Goal: Task Accomplishment & Management: Use online tool/utility

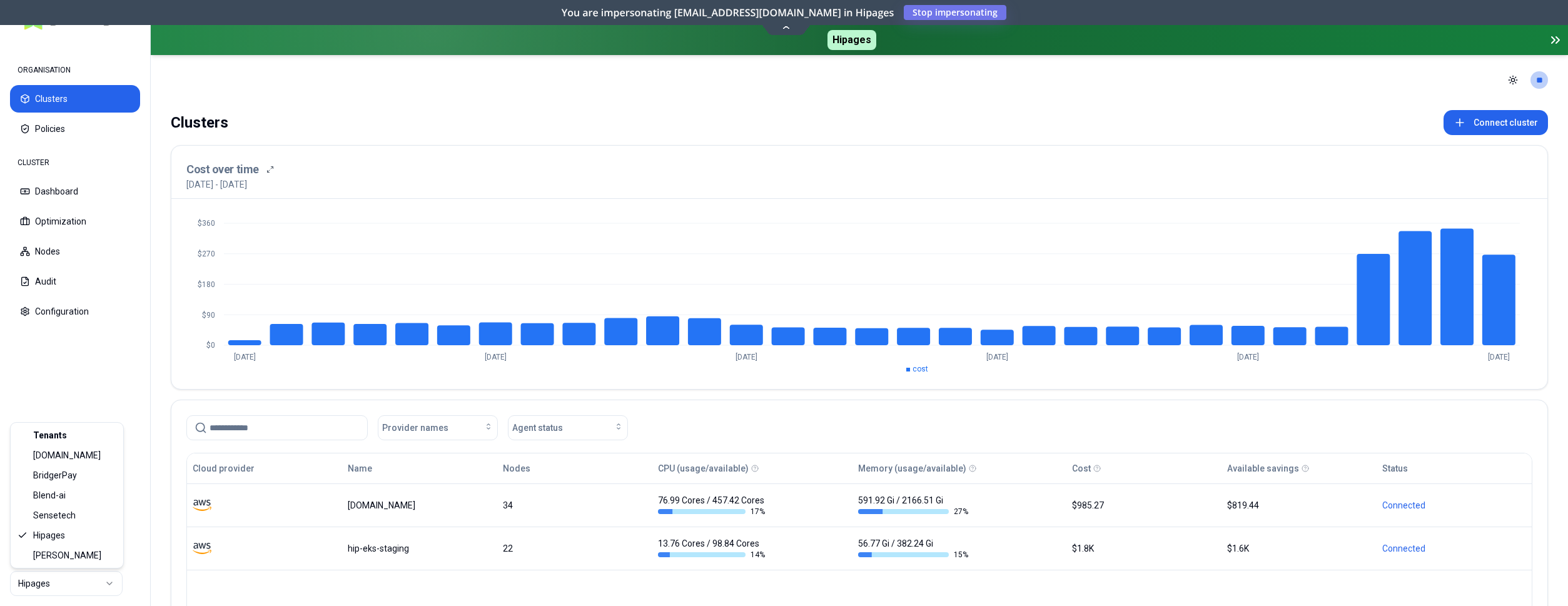
click at [72, 591] on html "ORGANISATION Clusters Policies CLUSTER Dashboard Optimization Nodes Audit Confi…" at bounding box center [784, 303] width 1568 height 606
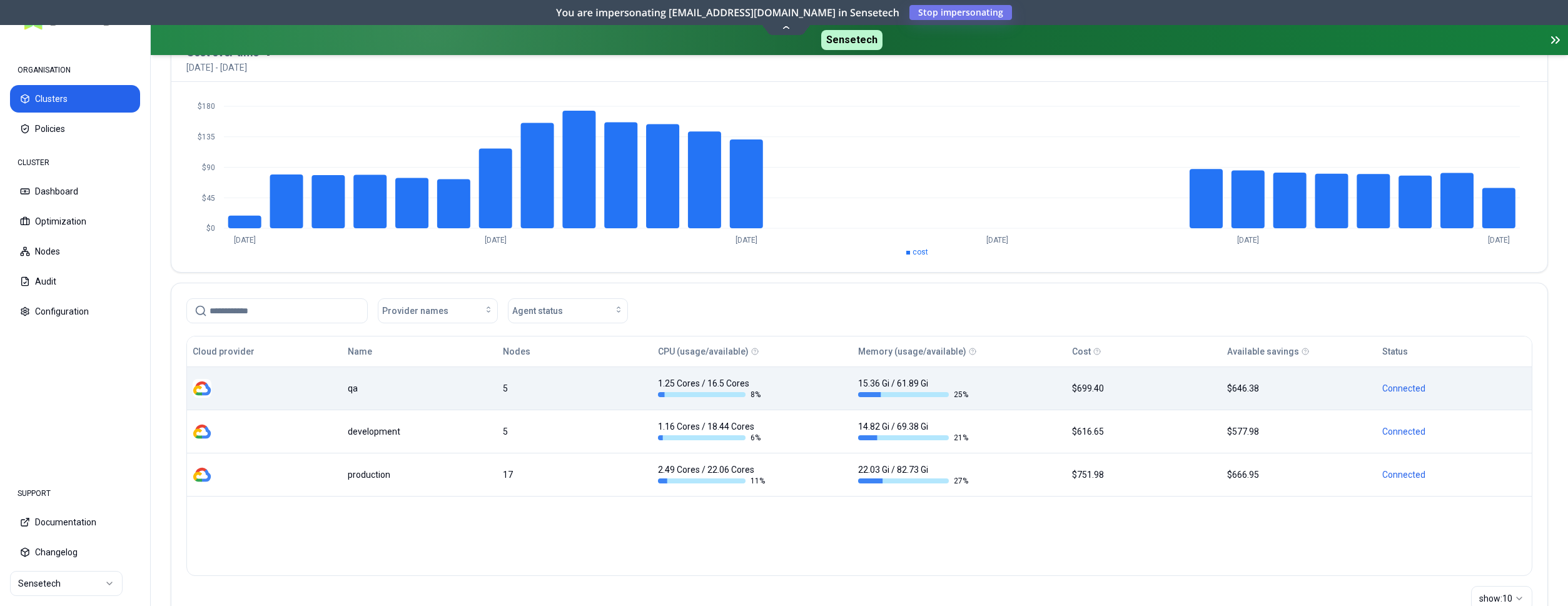
scroll to position [128, 0]
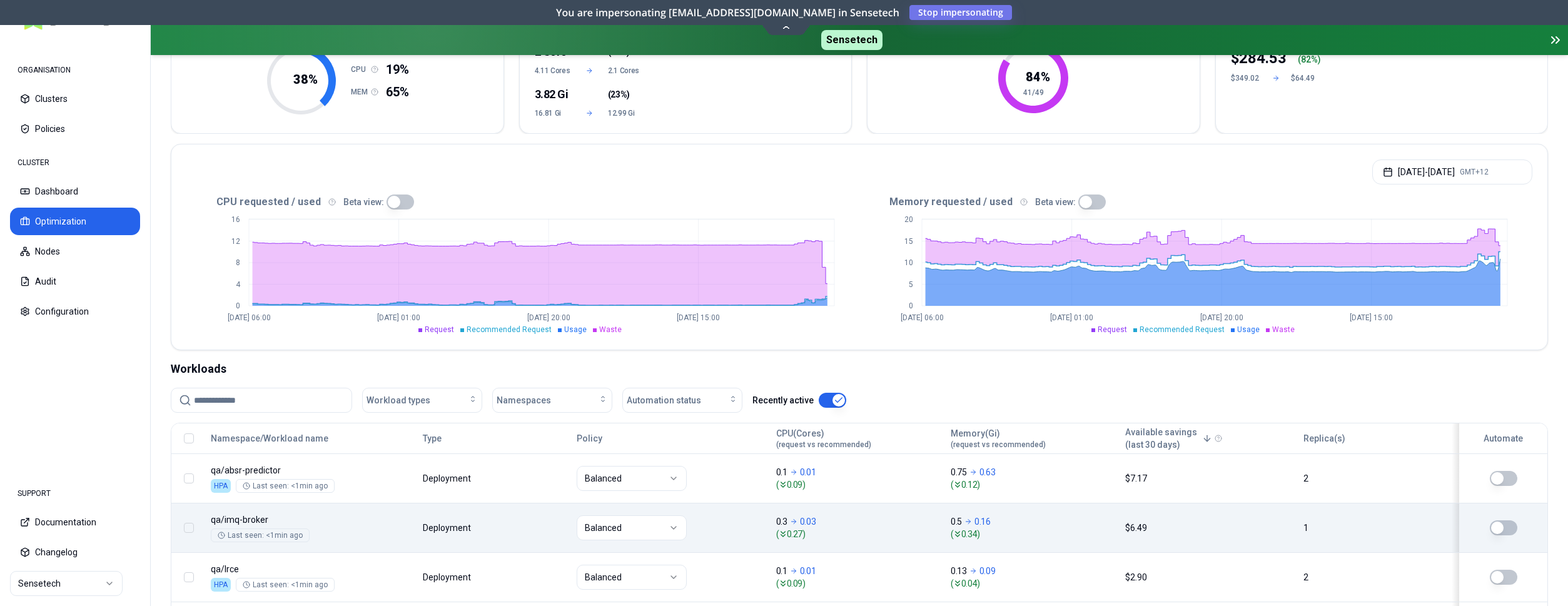
scroll to position [64, 0]
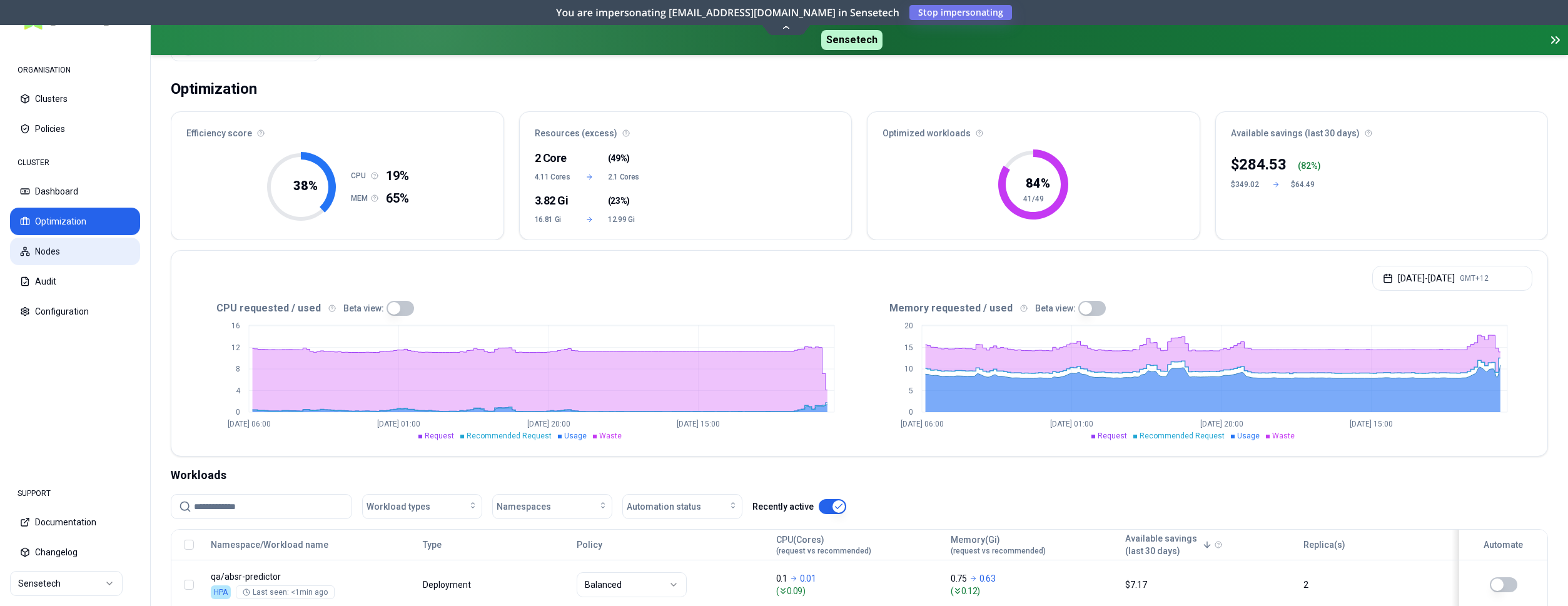
click at [66, 246] on button "Nodes" at bounding box center [75, 252] width 130 height 28
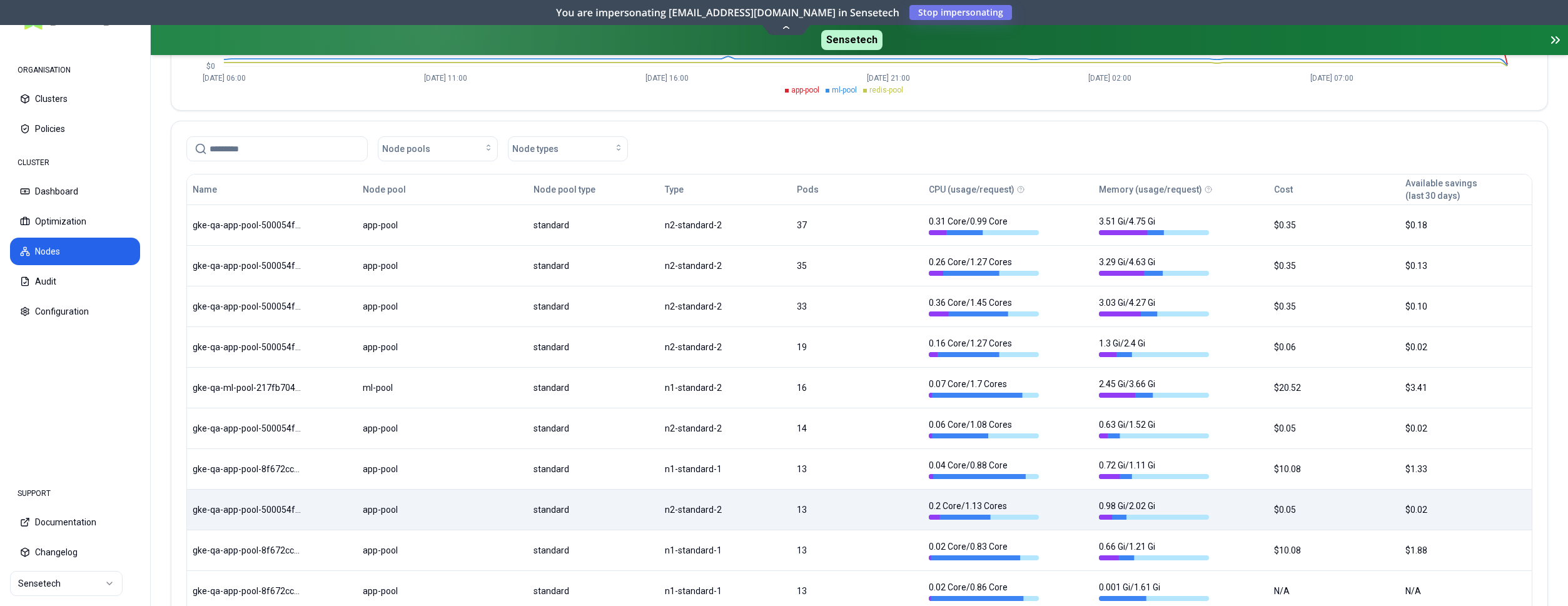
scroll to position [319, 0]
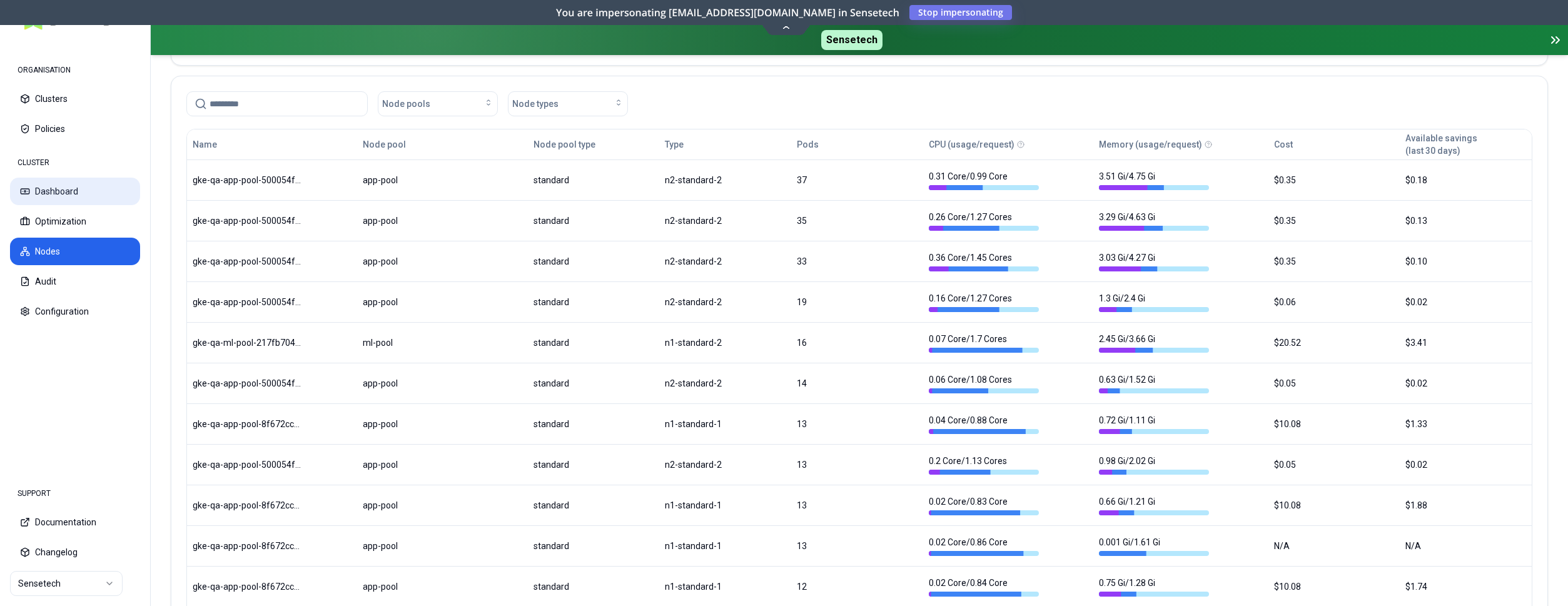
click at [66, 191] on button "Dashboard" at bounding box center [75, 192] width 130 height 28
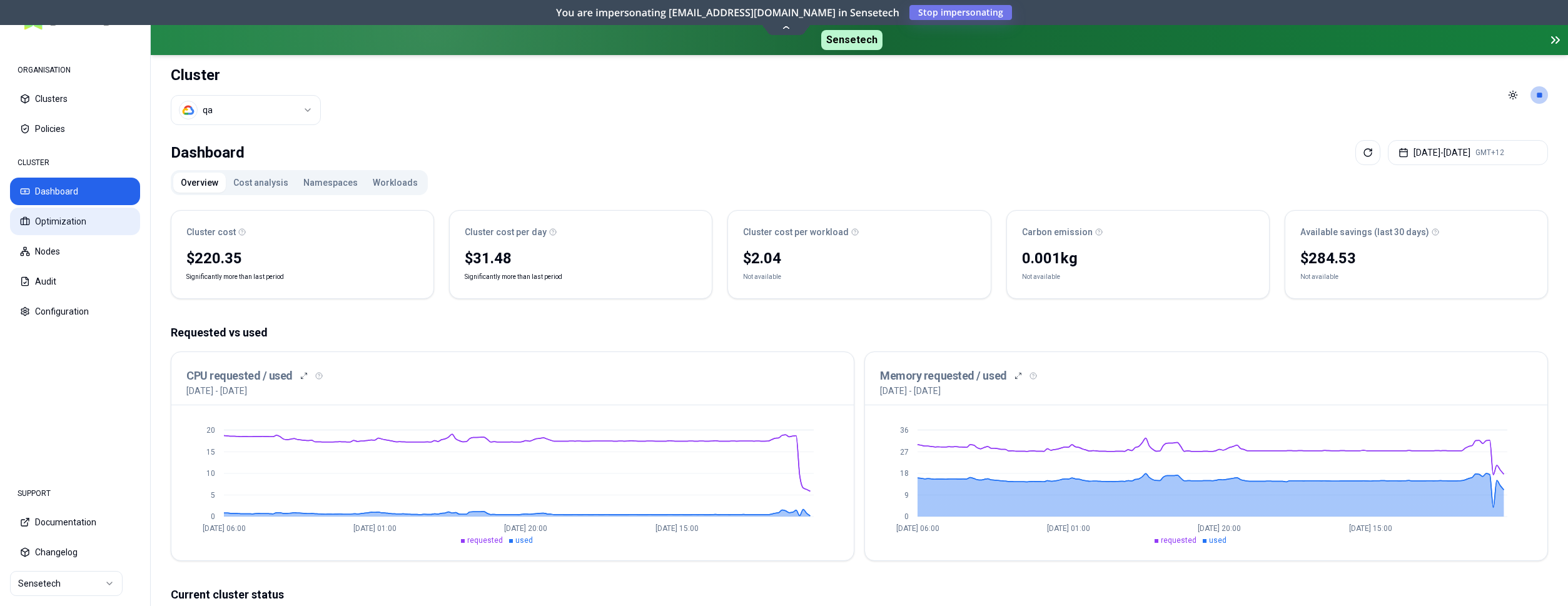
click at [101, 217] on button "Optimization" at bounding box center [75, 222] width 130 height 28
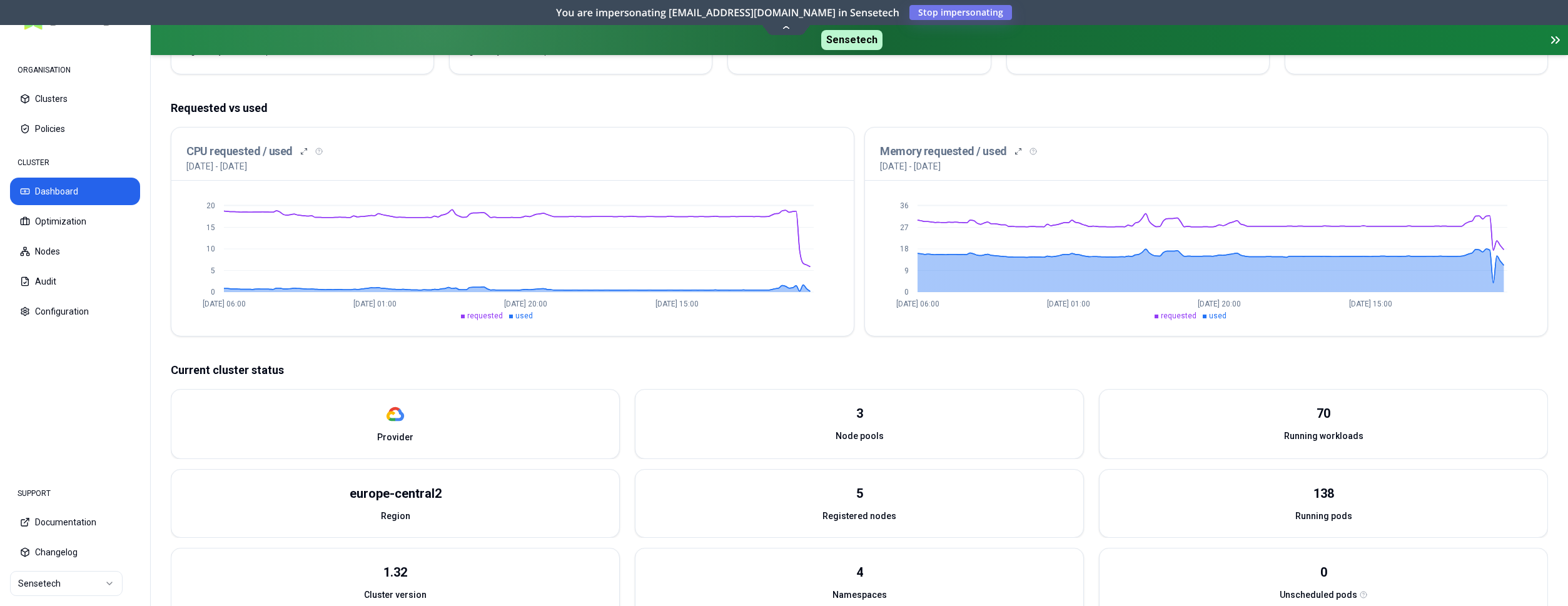
scroll to position [176, 0]
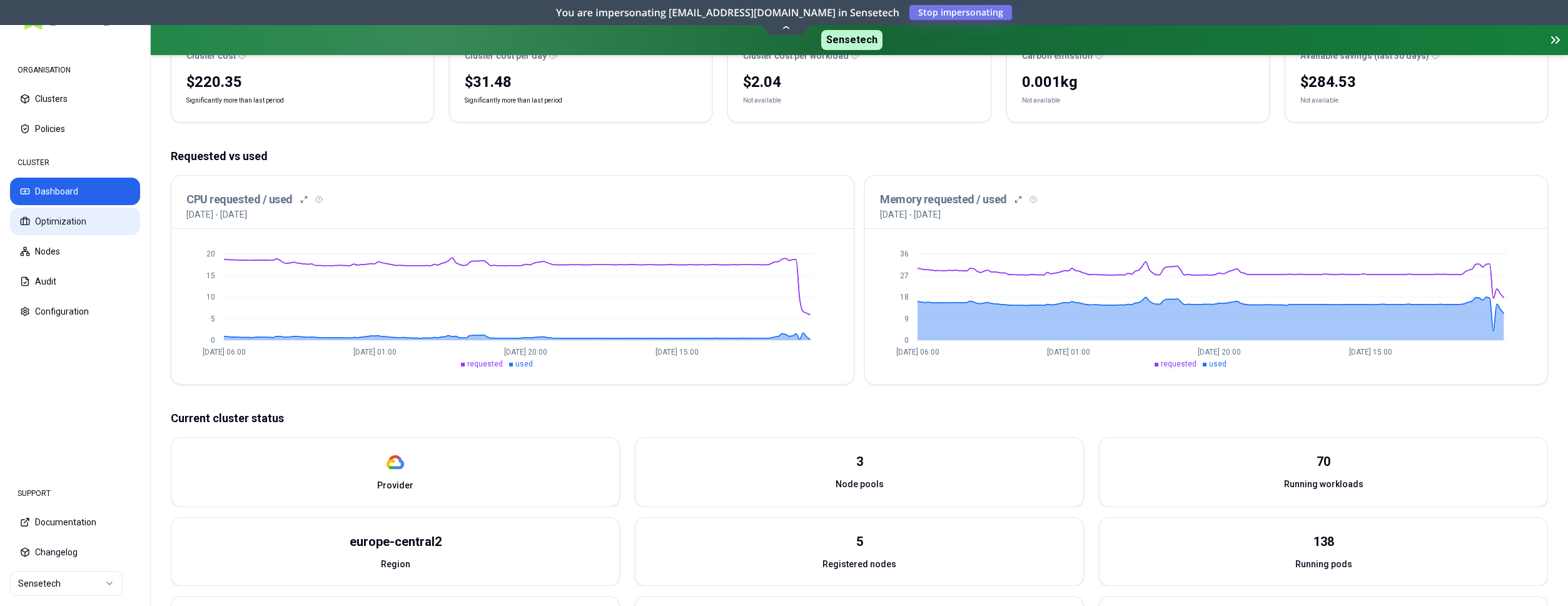
click at [59, 212] on button "Optimization" at bounding box center [75, 222] width 130 height 28
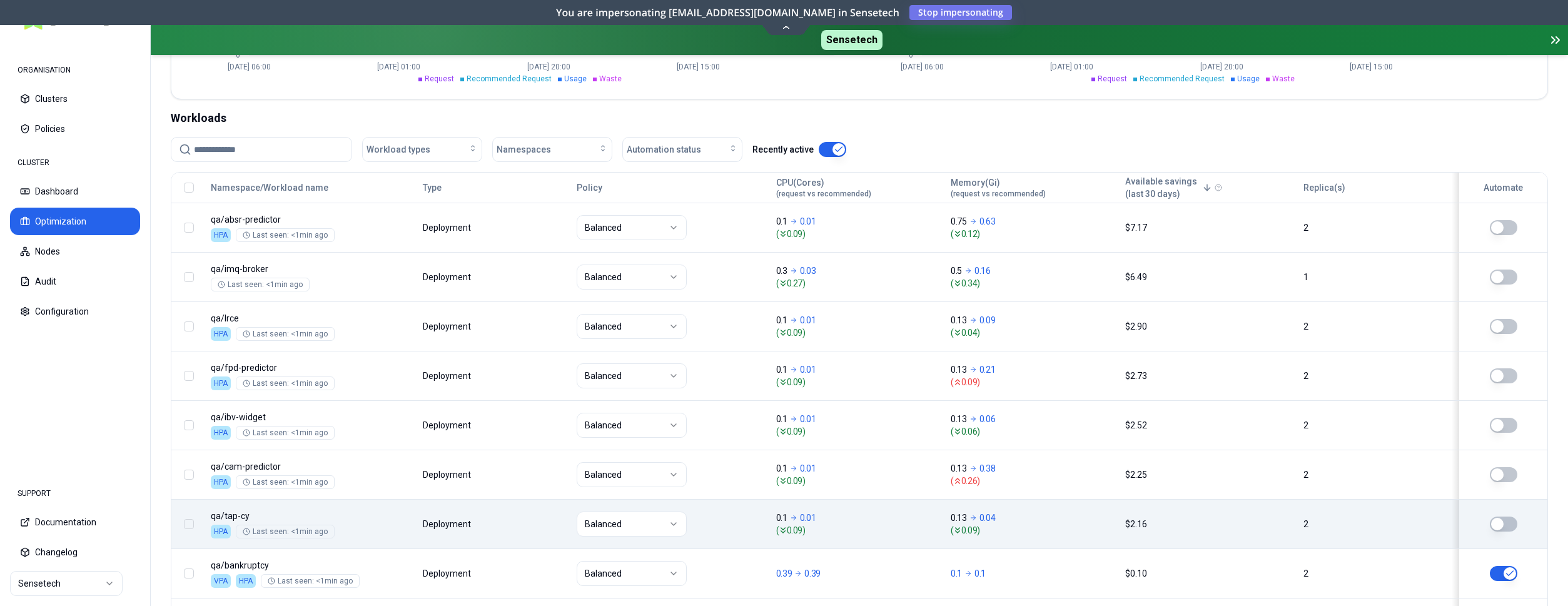
scroll to position [383, 0]
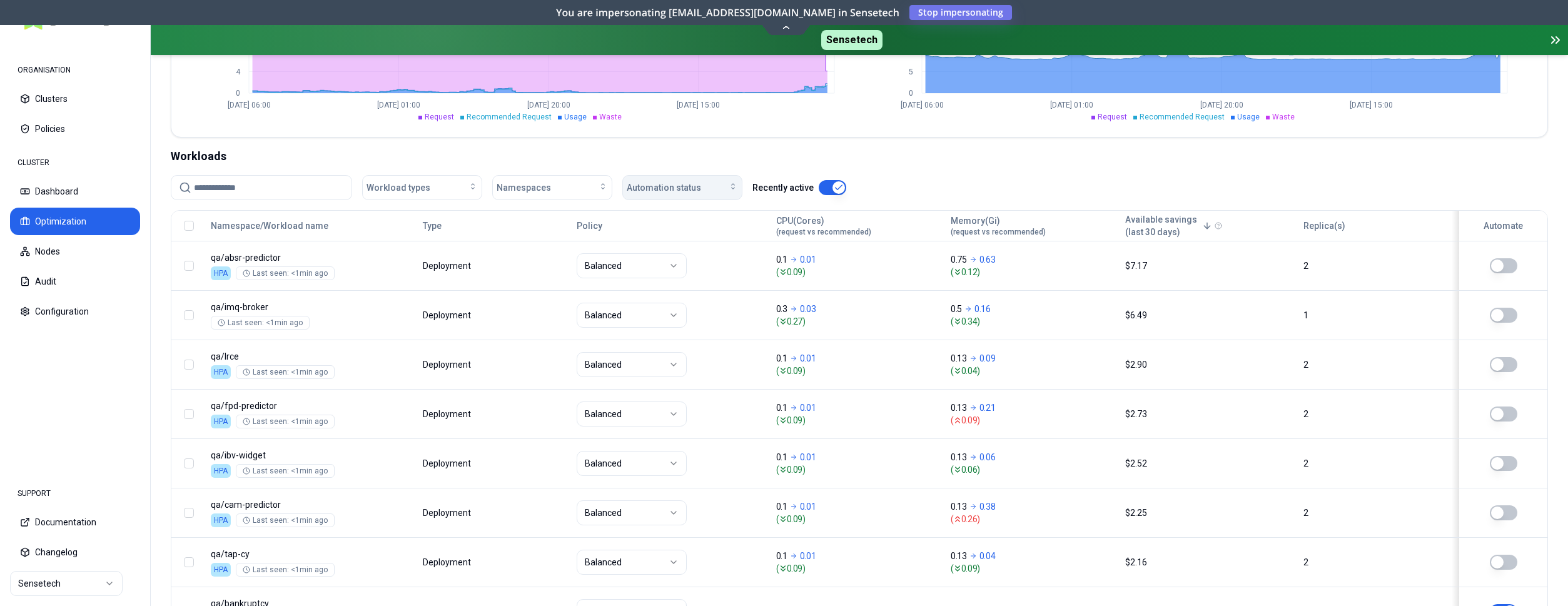
click at [717, 176] on button "Automation status" at bounding box center [683, 188] width 120 height 25
click at [667, 233] on div "off" at bounding box center [685, 236] width 119 height 20
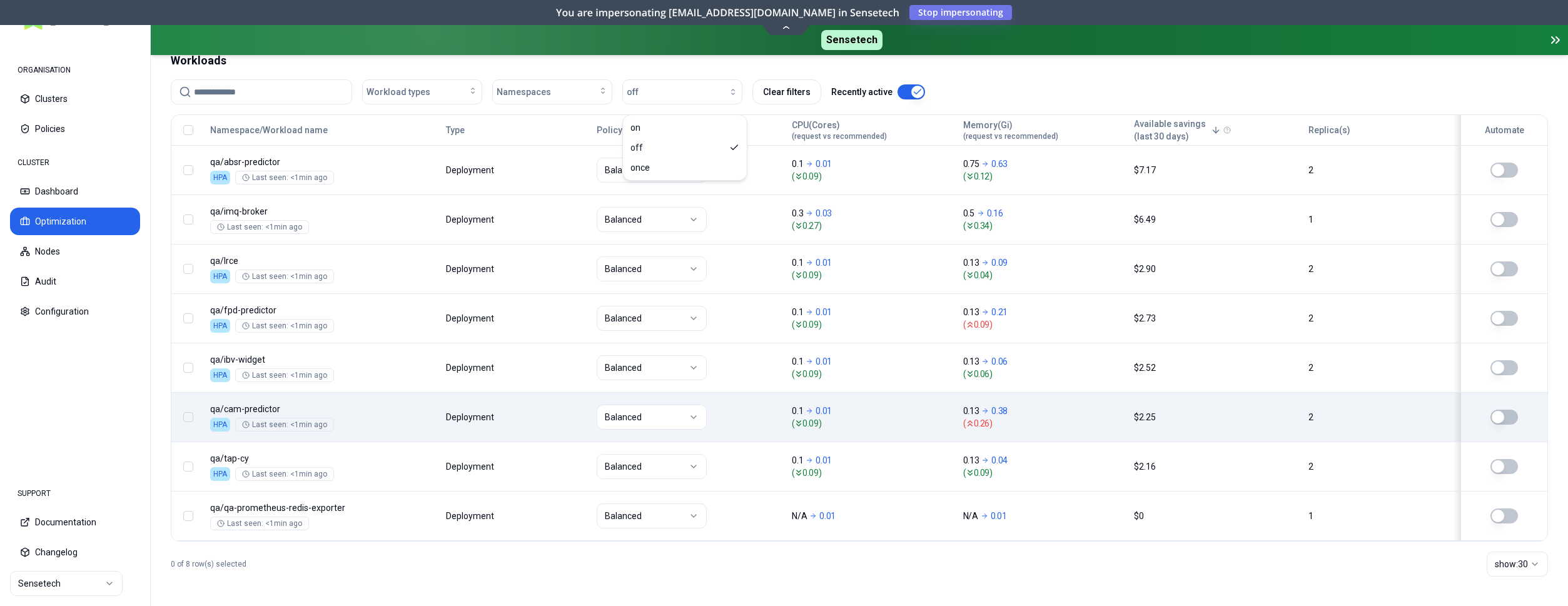
scroll to position [479, 0]
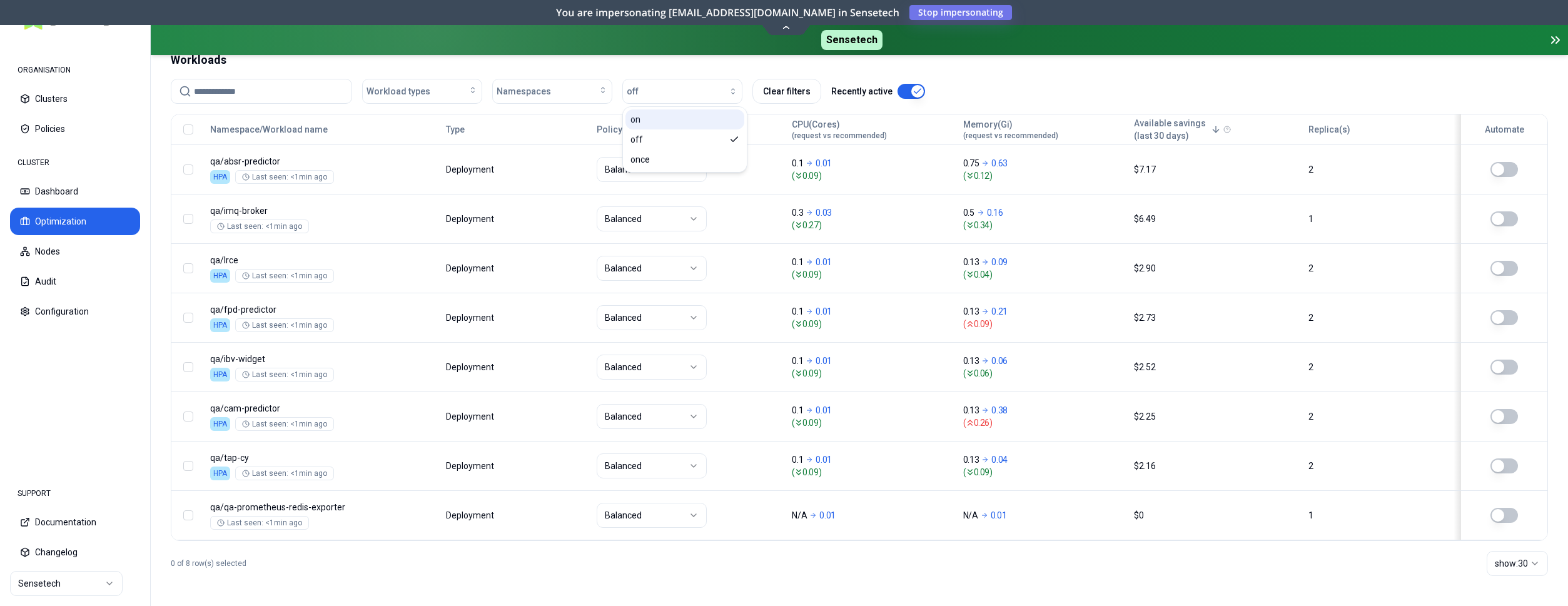
click at [654, 119] on div "on" at bounding box center [685, 119] width 119 height 20
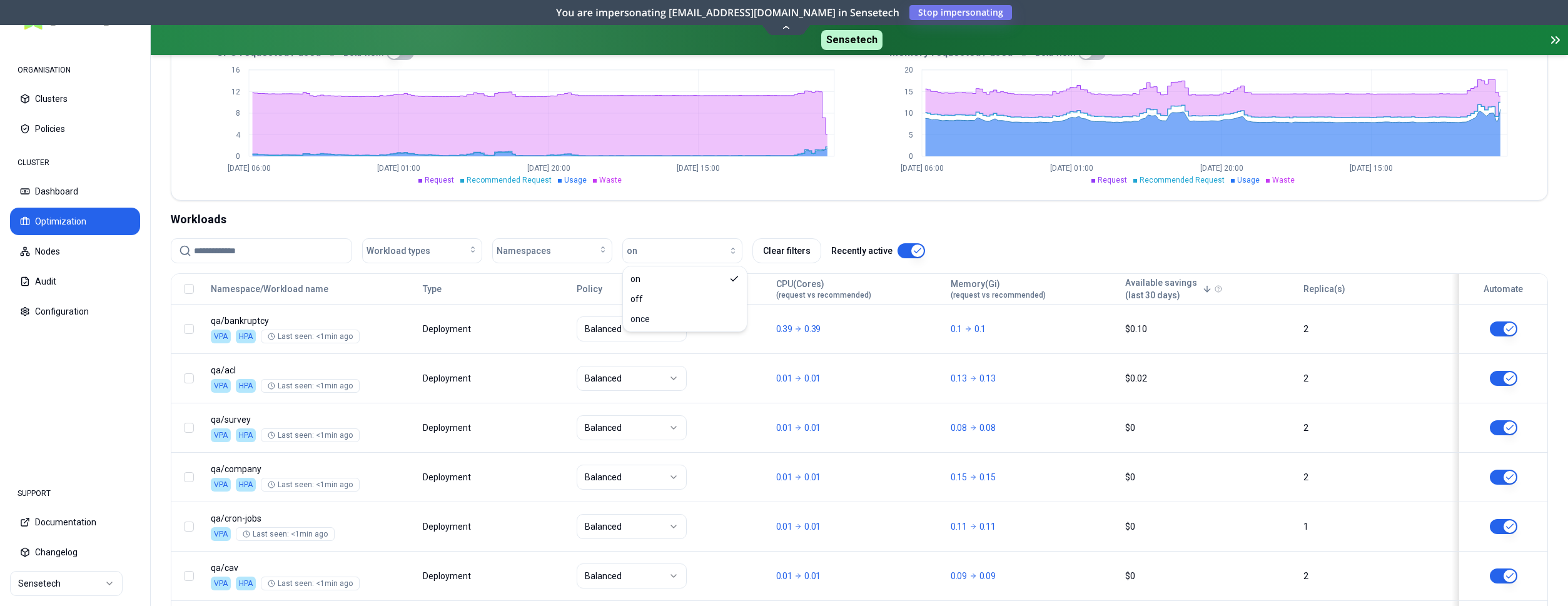
click at [296, 213] on div "Workloads" at bounding box center [859, 219] width 1377 height 18
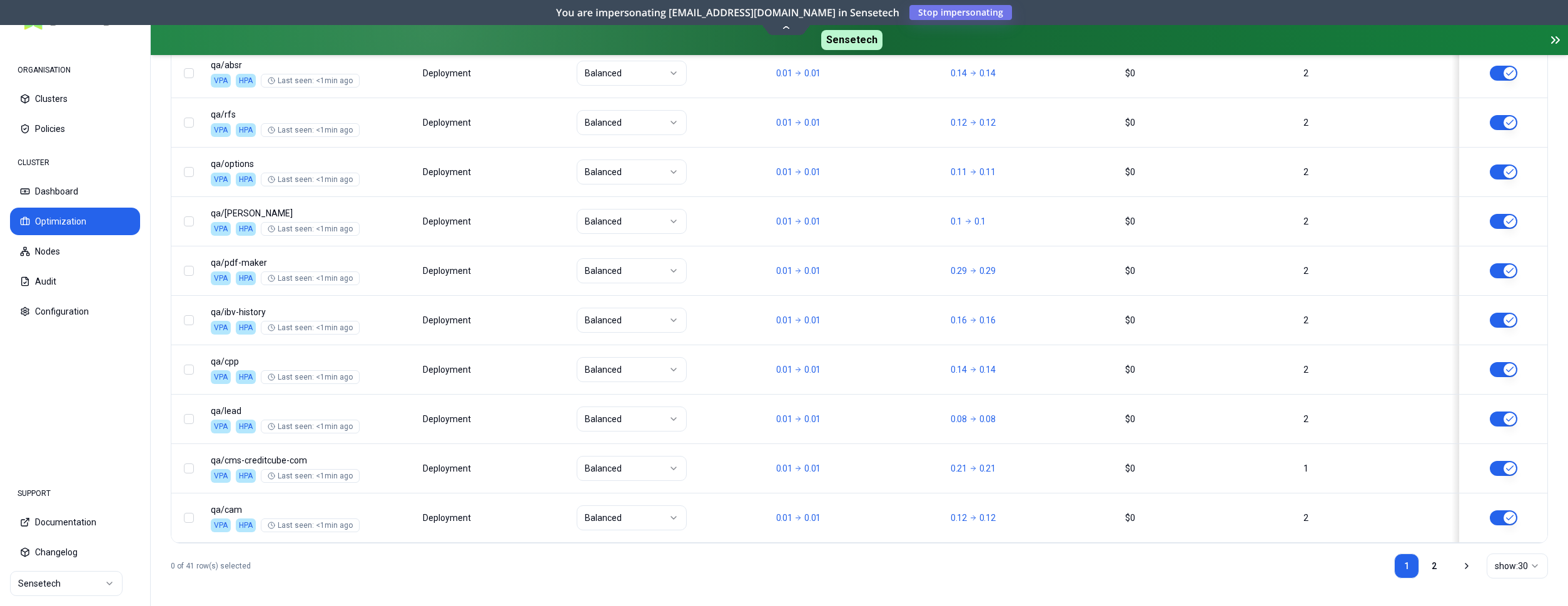
scroll to position [1567, 0]
click at [1430, 563] on link "2" at bounding box center [1434, 564] width 25 height 25
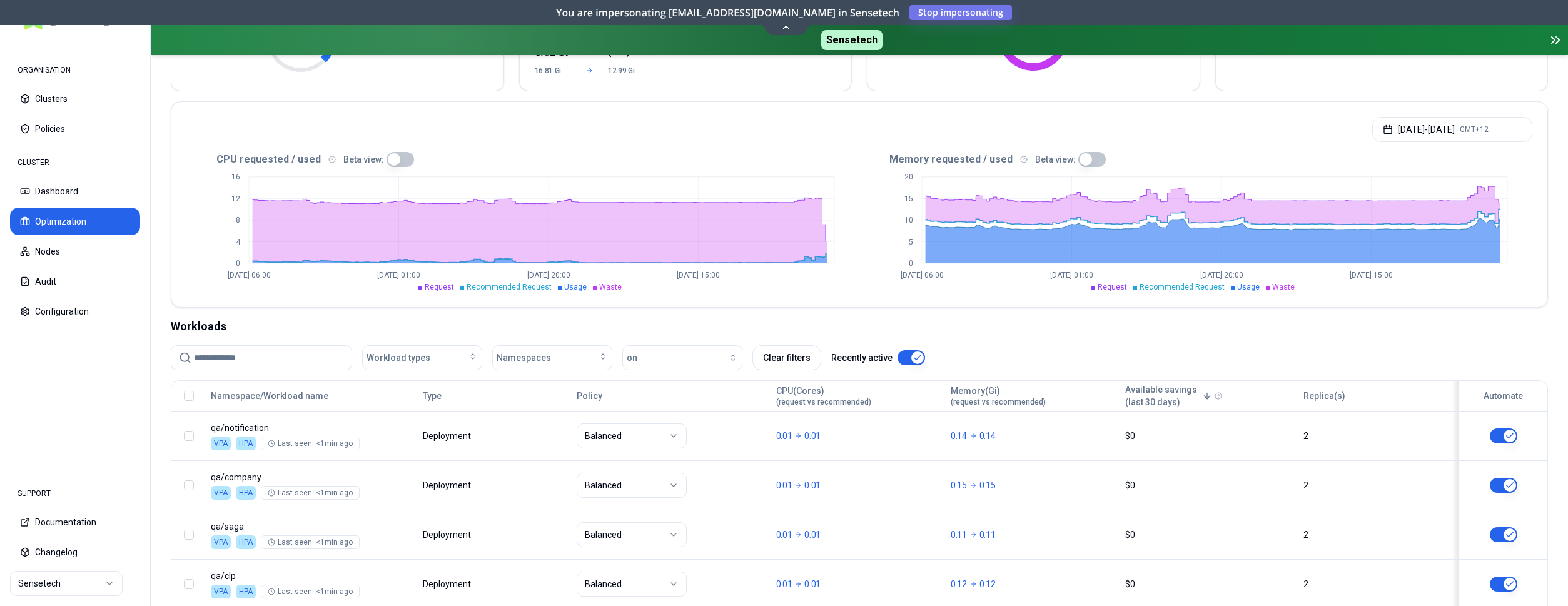
scroll to position [192, 0]
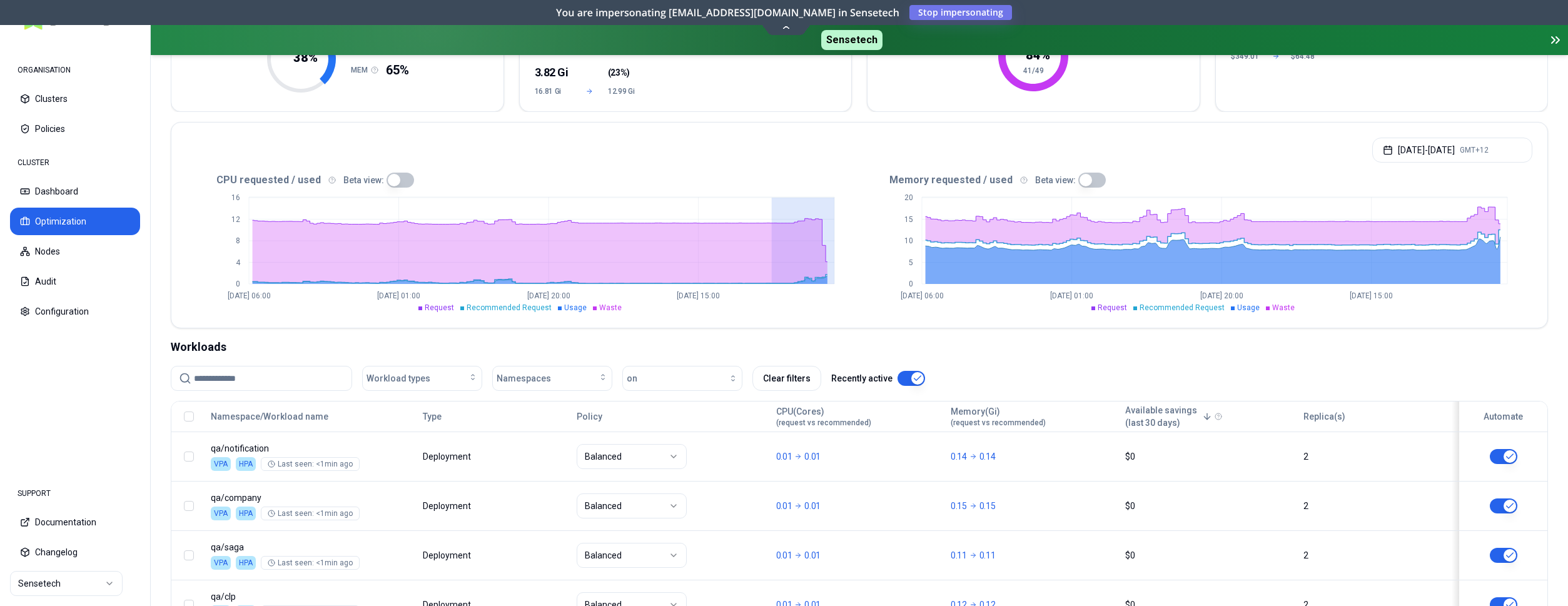
drag, startPoint x: 770, startPoint y: 230, endPoint x: 842, endPoint y: 229, distance: 72.0
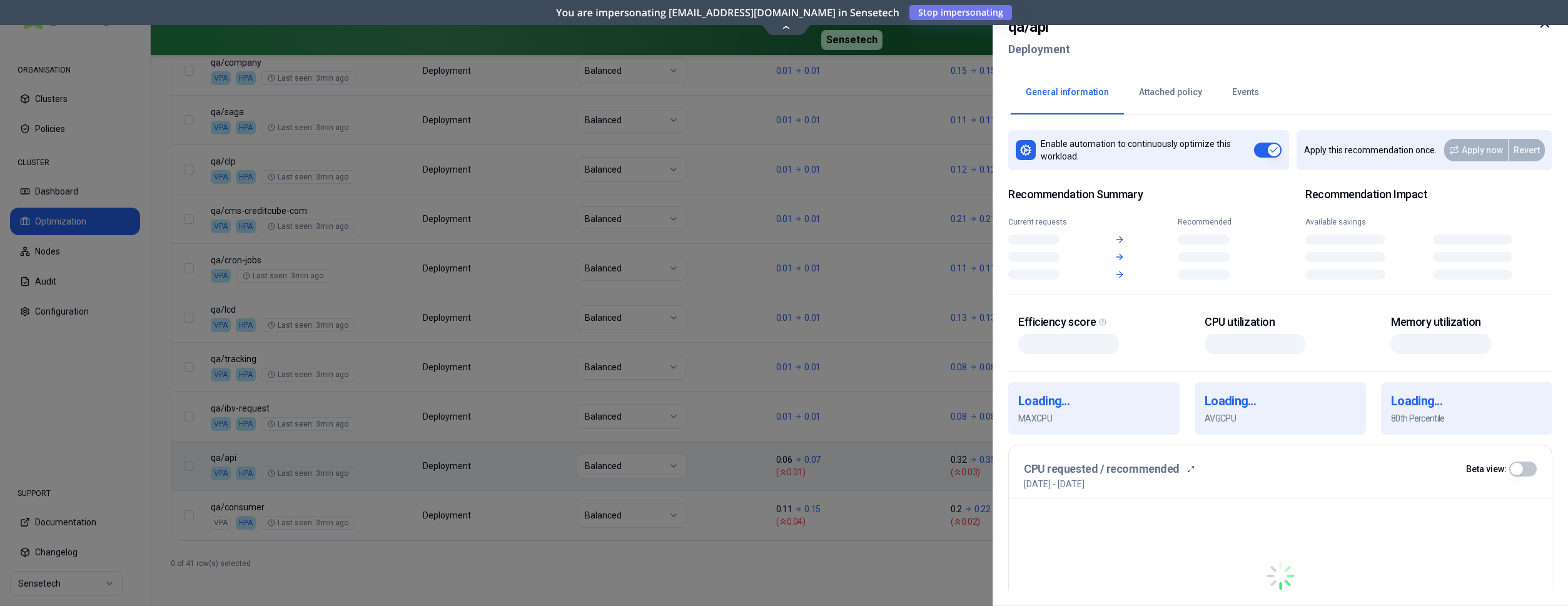
scroll to position [628, 0]
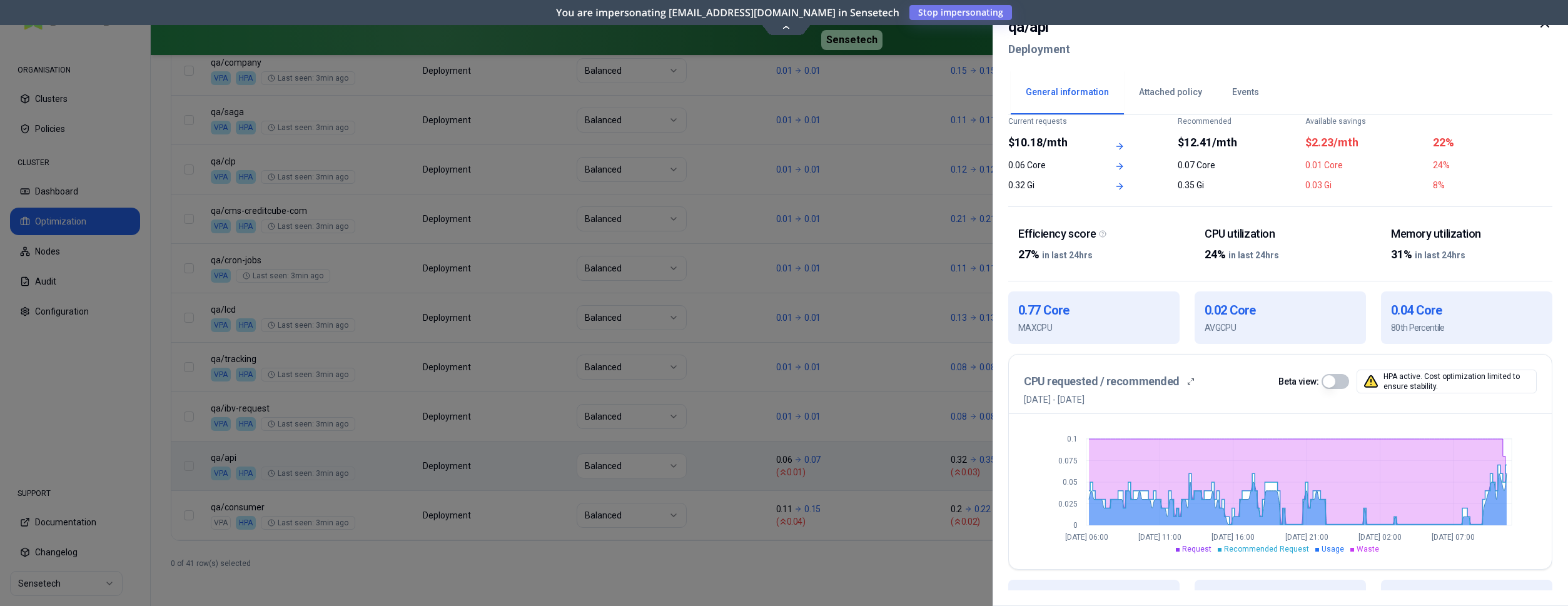
scroll to position [192, 0]
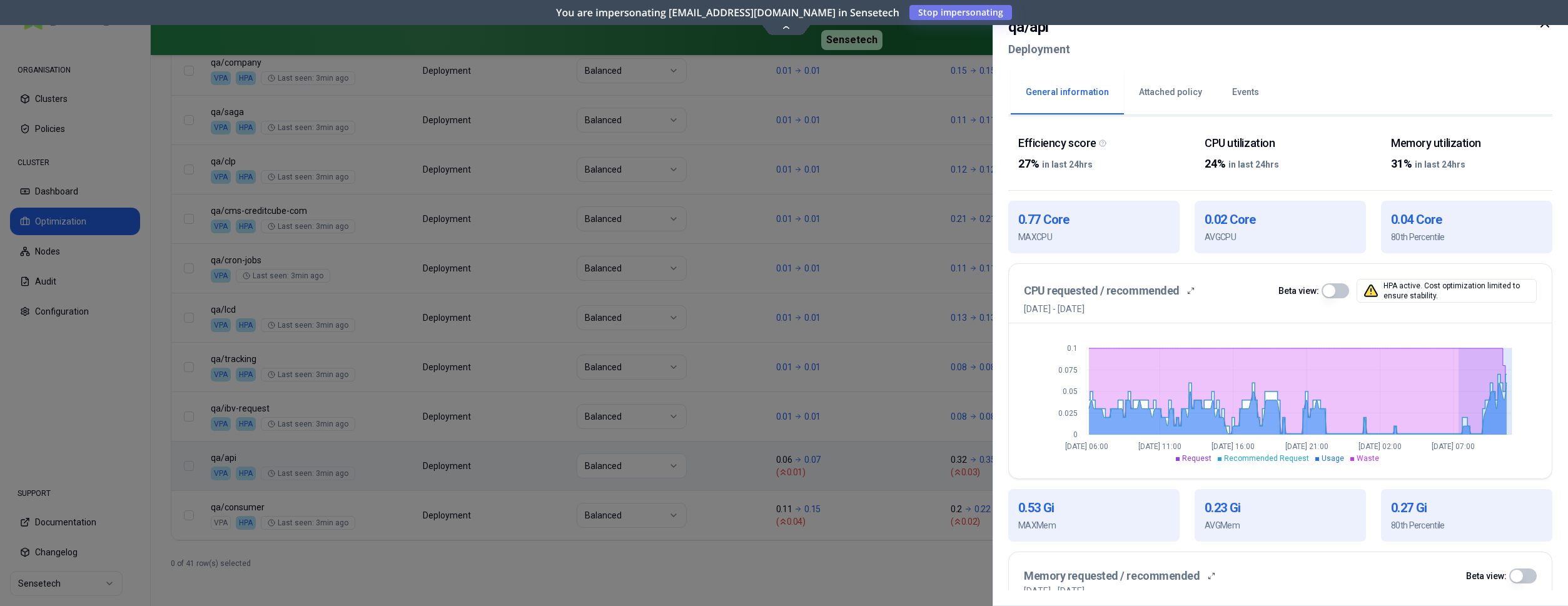
drag, startPoint x: 1459, startPoint y: 370, endPoint x: 1521, endPoint y: 368, distance: 62.0
drag, startPoint x: 1443, startPoint y: 380, endPoint x: 1523, endPoint y: 377, distance: 80.1
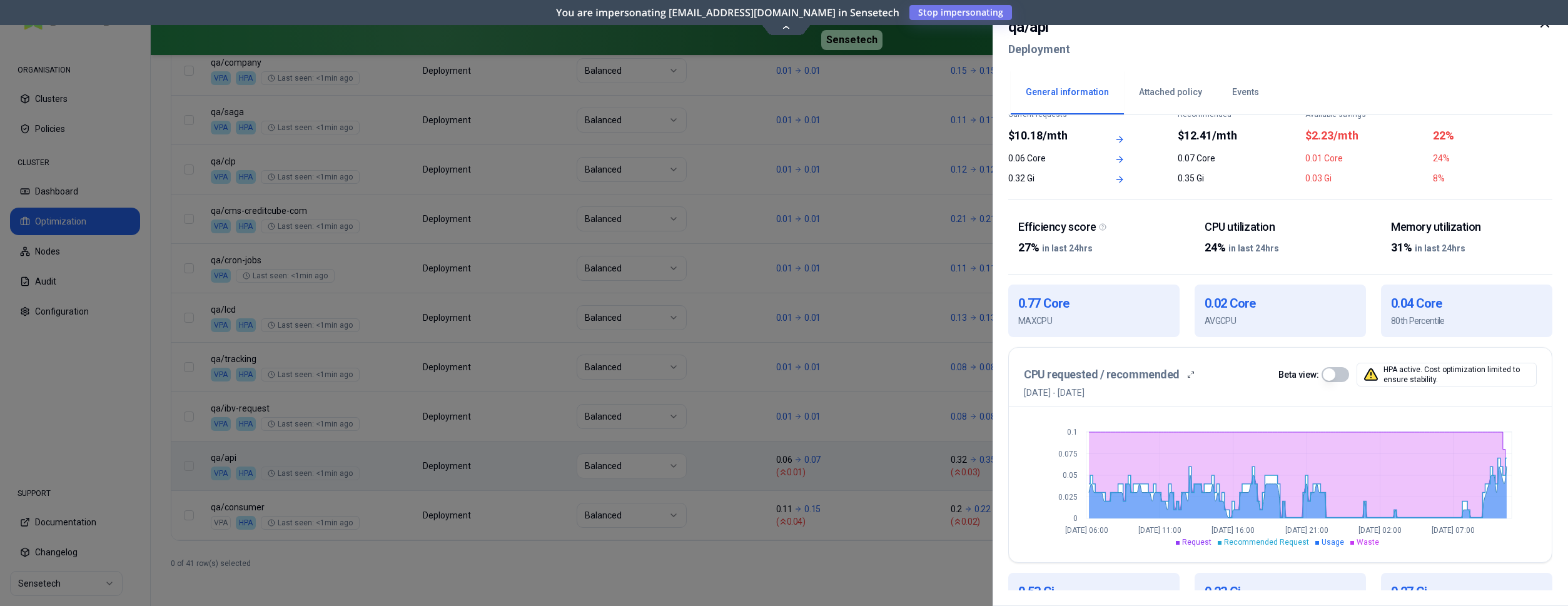
scroll to position [107, 0]
click at [970, 37] on div at bounding box center [784, 303] width 1568 height 606
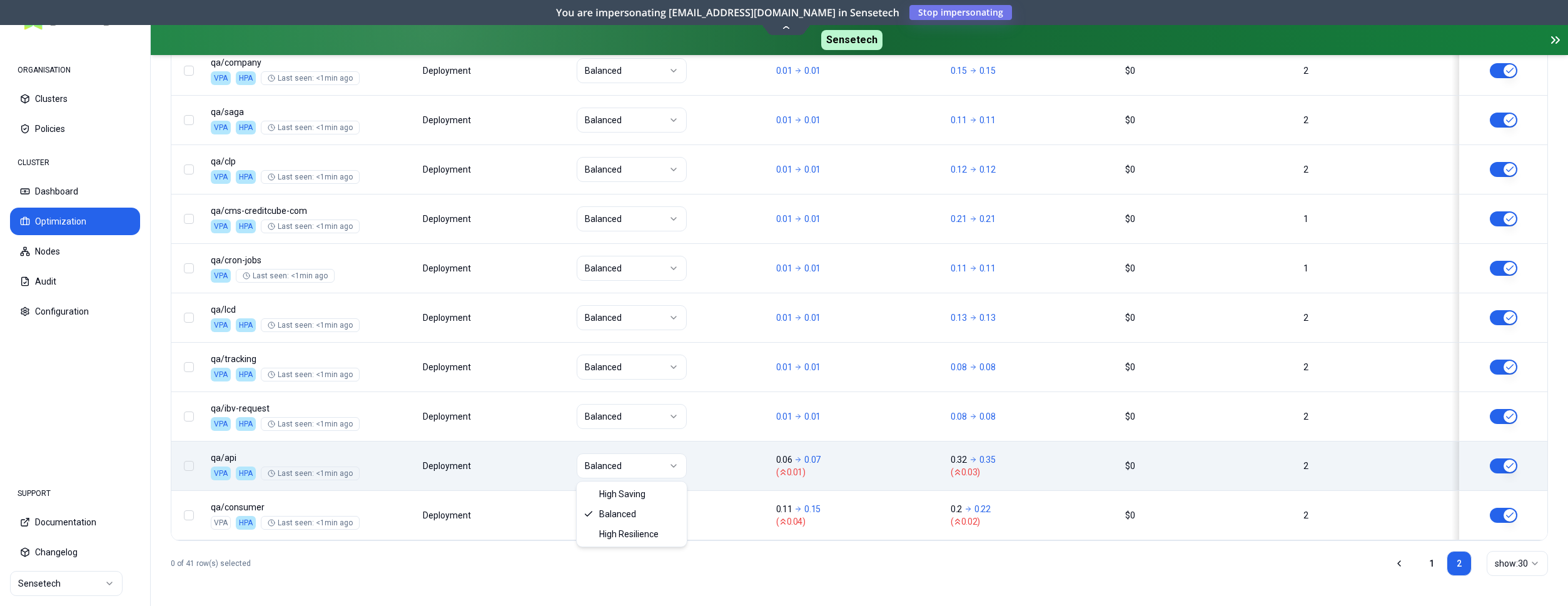
scroll to position [628, 0]
click at [625, 459] on html "ORGANISATION Clusters Policies CLUSTER Dashboard Optimization Nodes Audit Confi…" at bounding box center [784, 303] width 1568 height 606
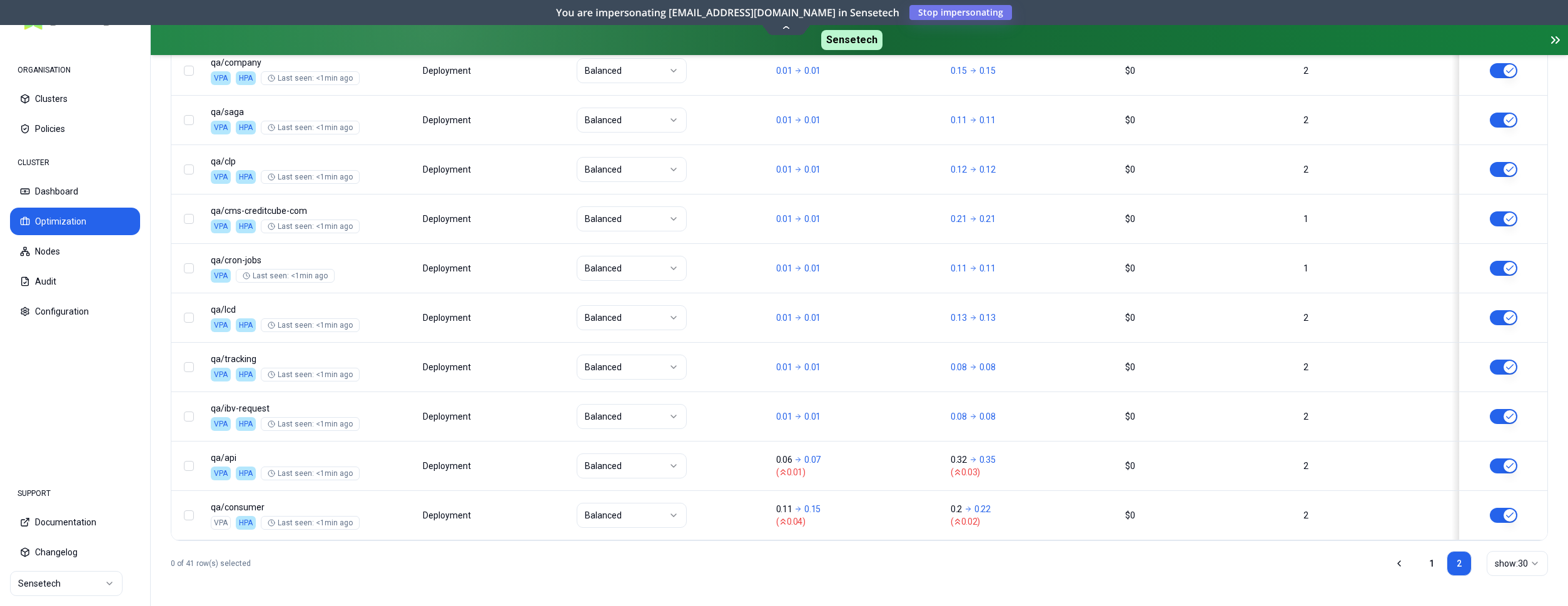
click at [736, 445] on html "ORGANISATION Clusters Policies CLUSTER Dashboard Optimization Nodes Audit Confi…" at bounding box center [784, 303] width 1568 height 606
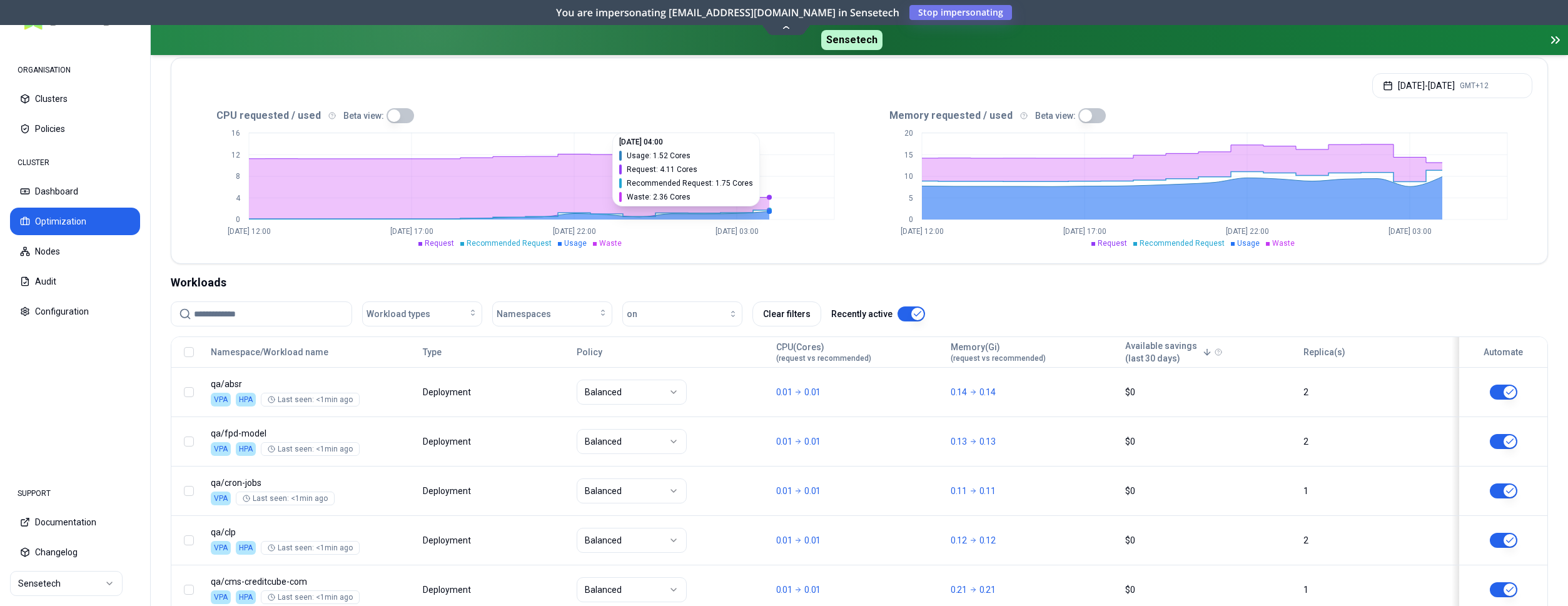
scroll to position [256, 0]
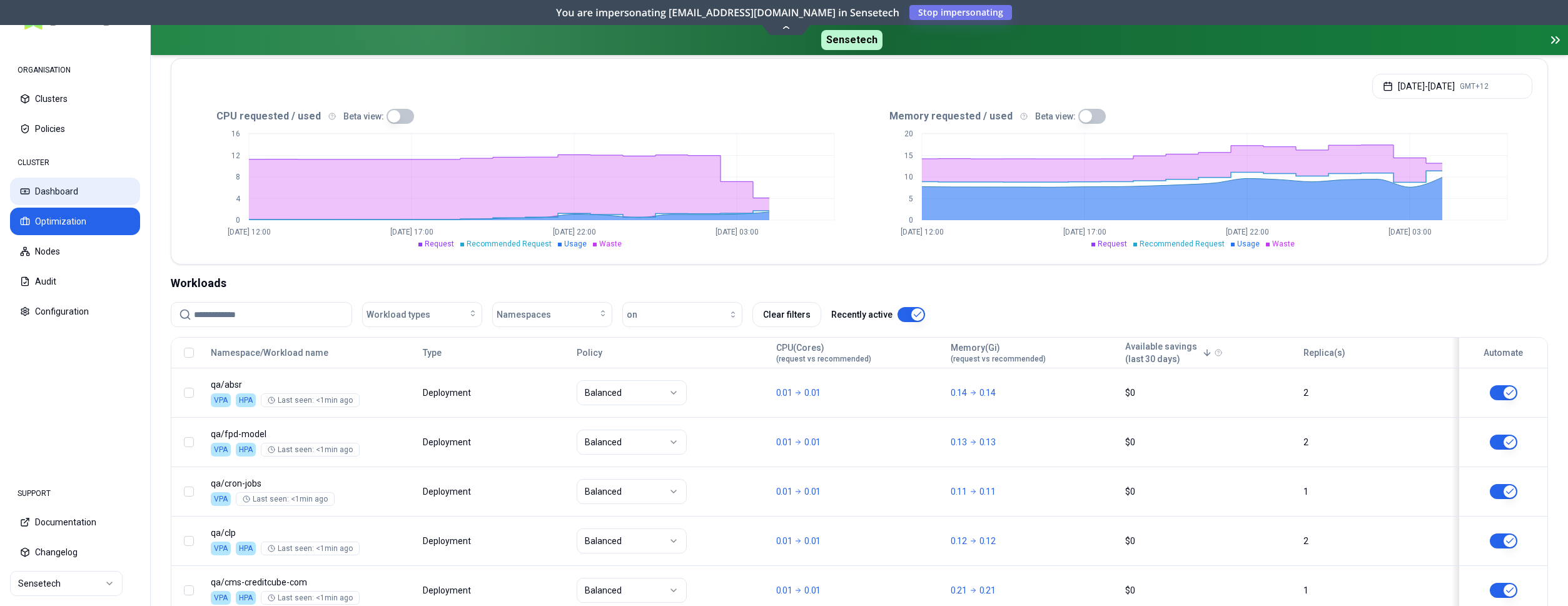
click at [72, 189] on button "Dashboard" at bounding box center [75, 192] width 130 height 28
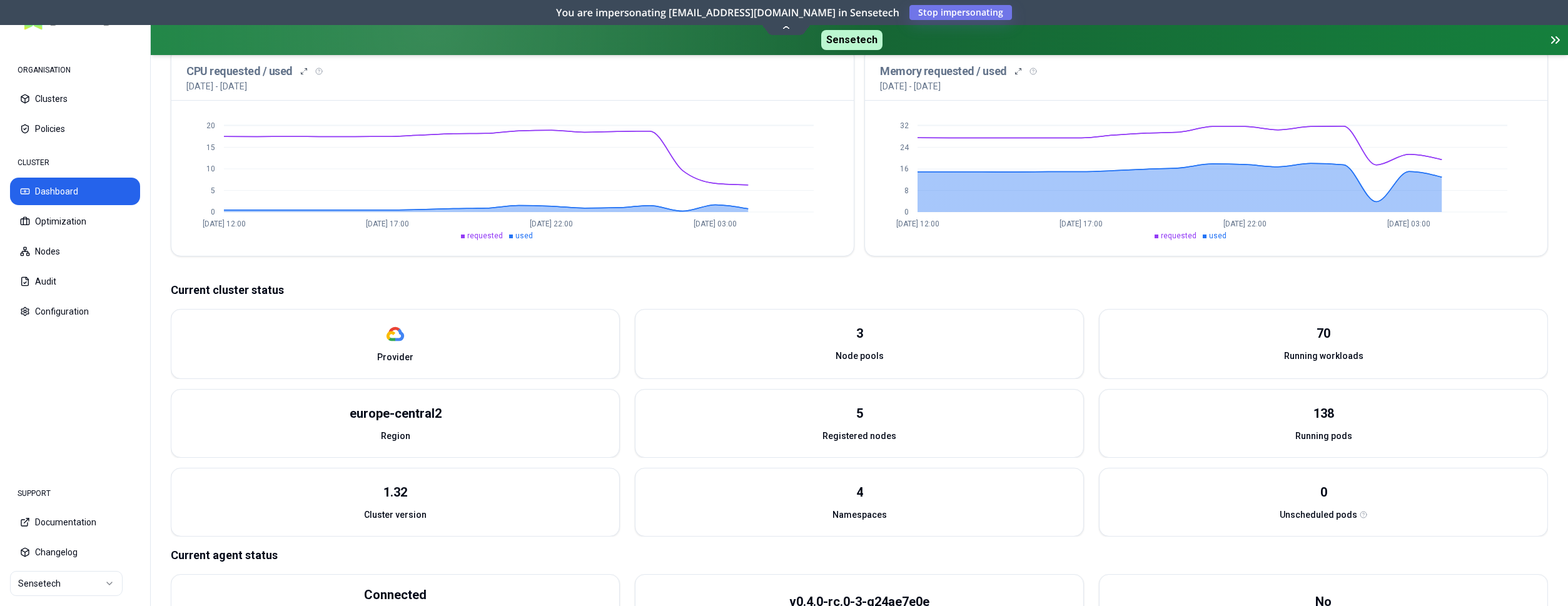
scroll to position [304, 0]
click at [75, 214] on button "Optimization" at bounding box center [75, 222] width 130 height 28
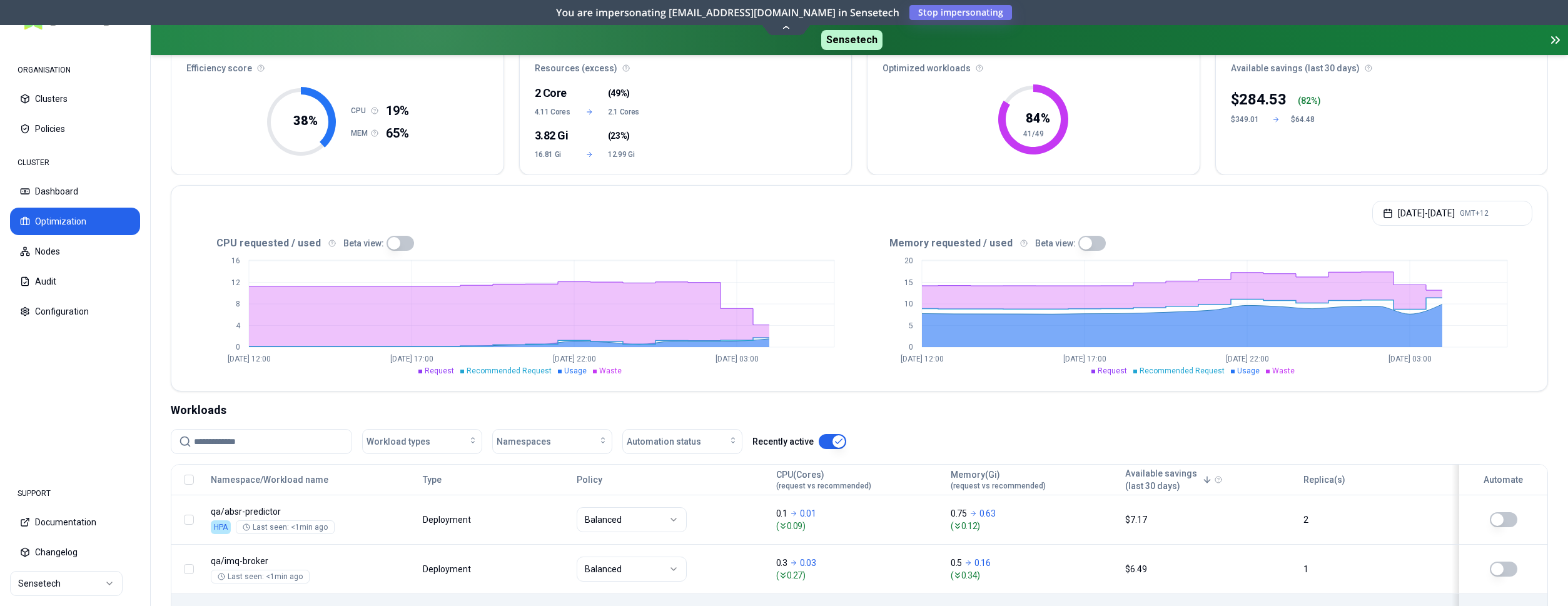
scroll to position [128, 0]
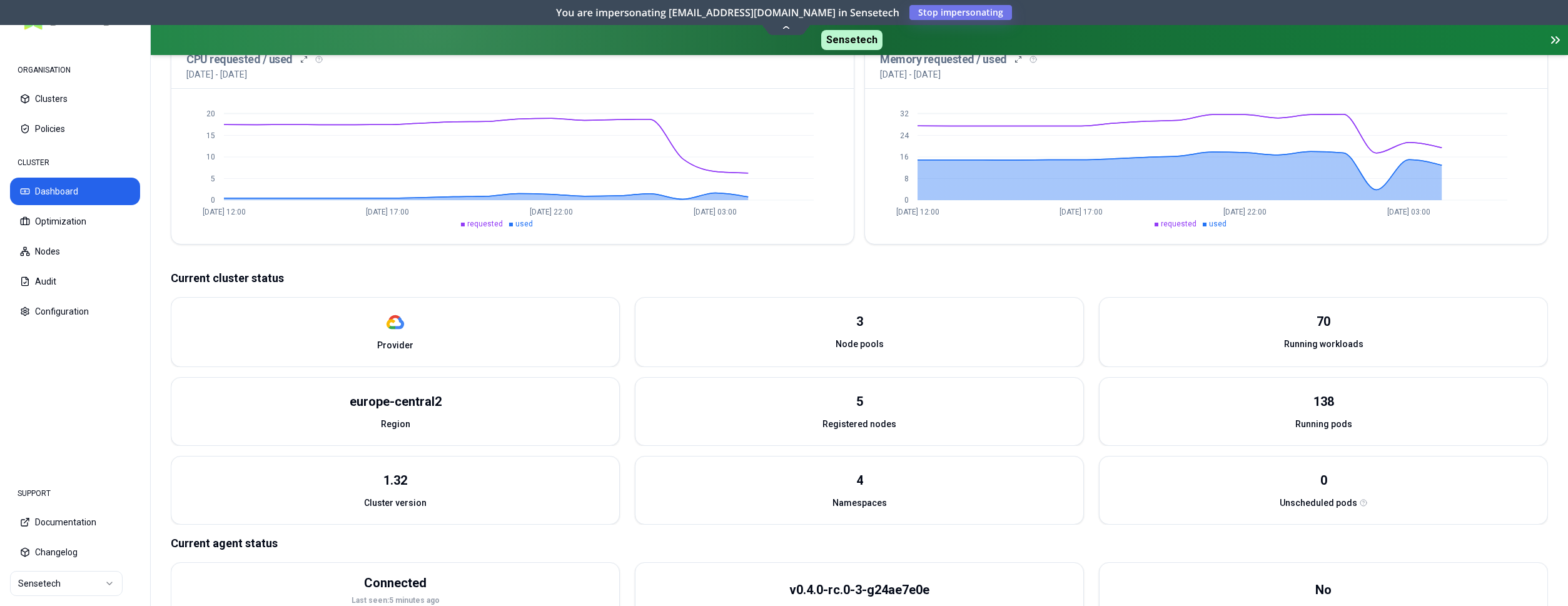
scroll to position [319, 0]
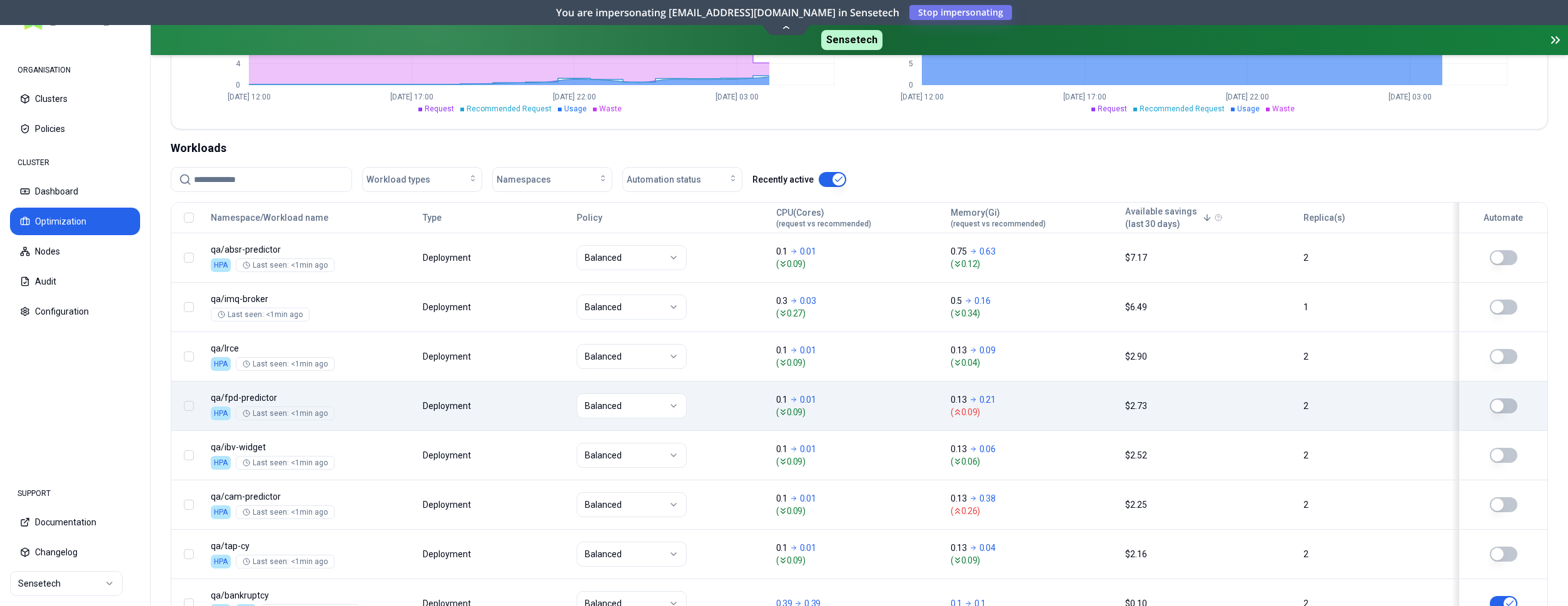
scroll to position [256, 0]
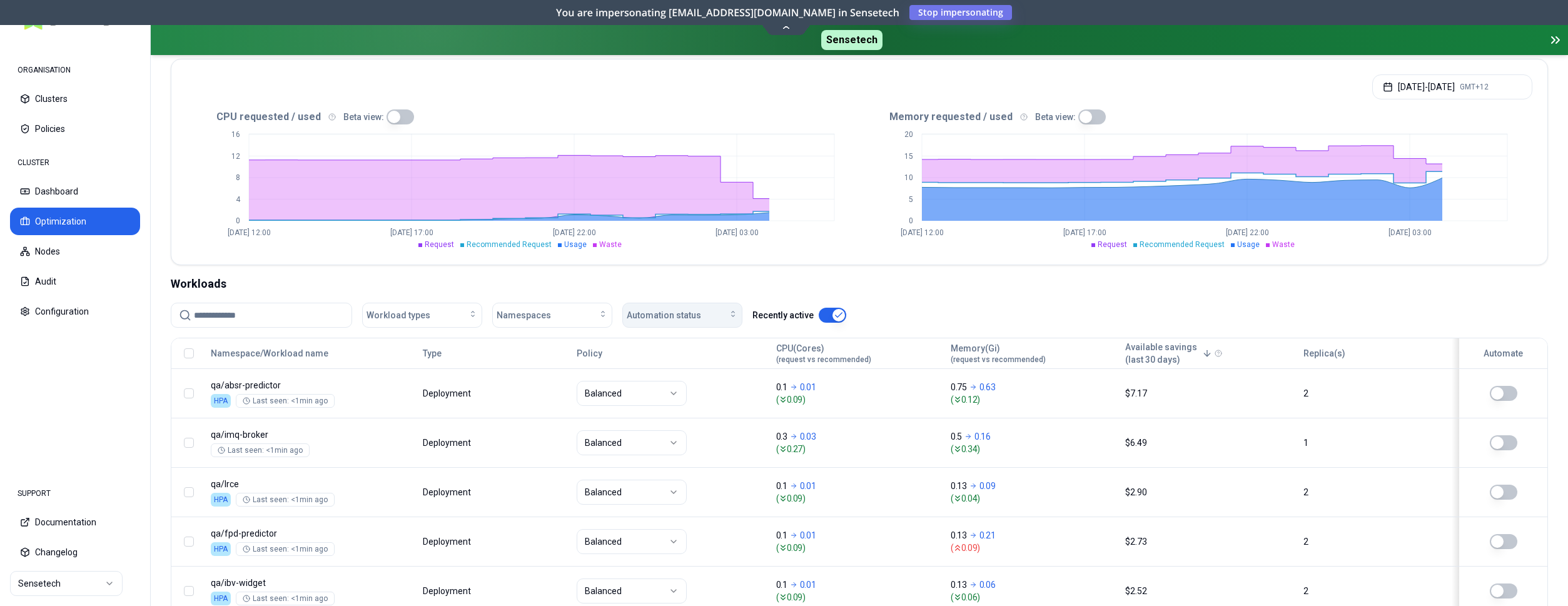
click at [715, 314] on div "Automation status" at bounding box center [682, 315] width 112 height 12
click at [662, 349] on div "on" at bounding box center [685, 343] width 119 height 20
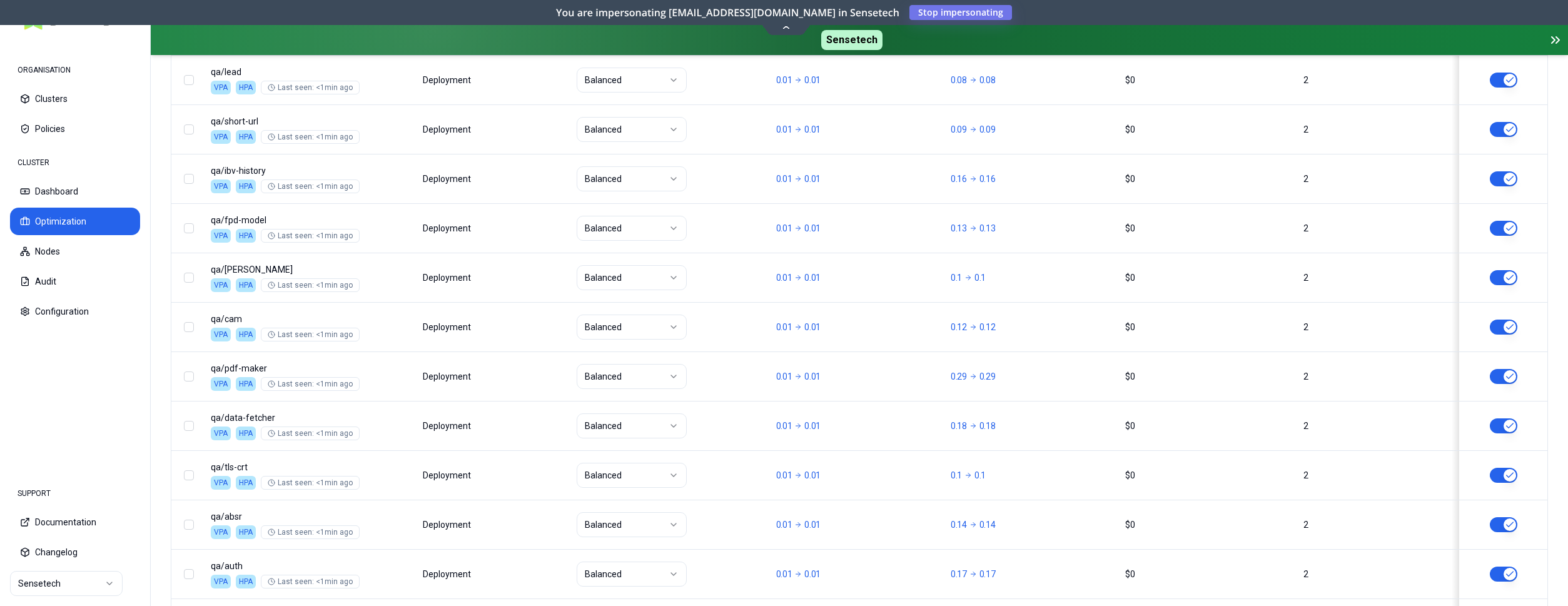
scroll to position [1567, 0]
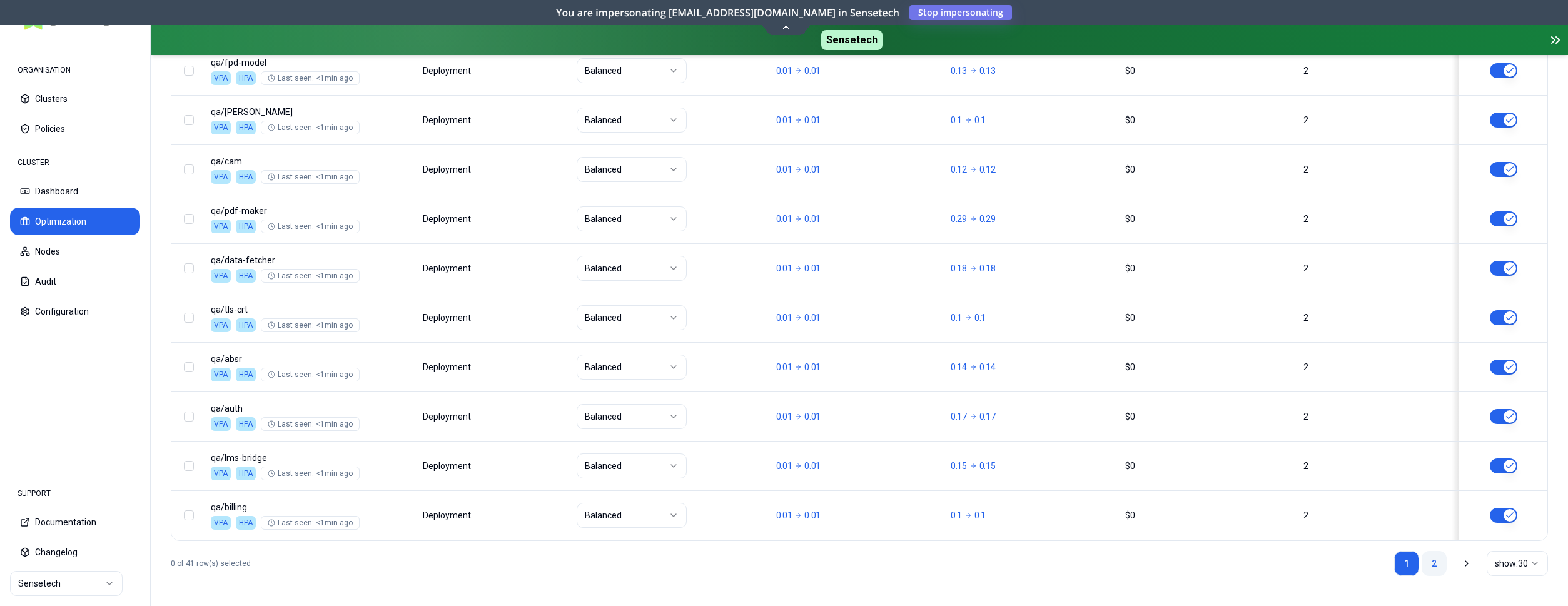
click at [1431, 561] on link "2" at bounding box center [1434, 564] width 25 height 25
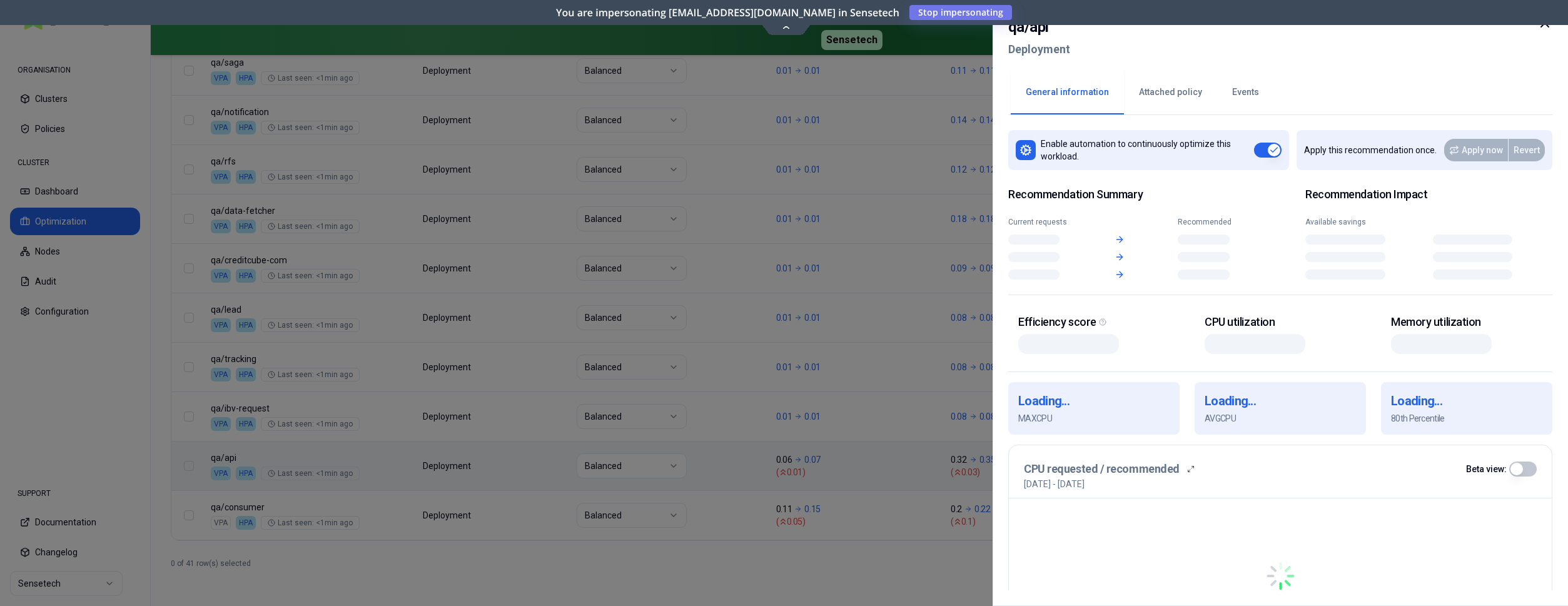
scroll to position [628, 0]
click at [272, 449] on div "Namespace/Workload name Type Policy CPU(Cores) (request vs recommended) Memory(…" at bounding box center [860, 253] width 1376 height 574
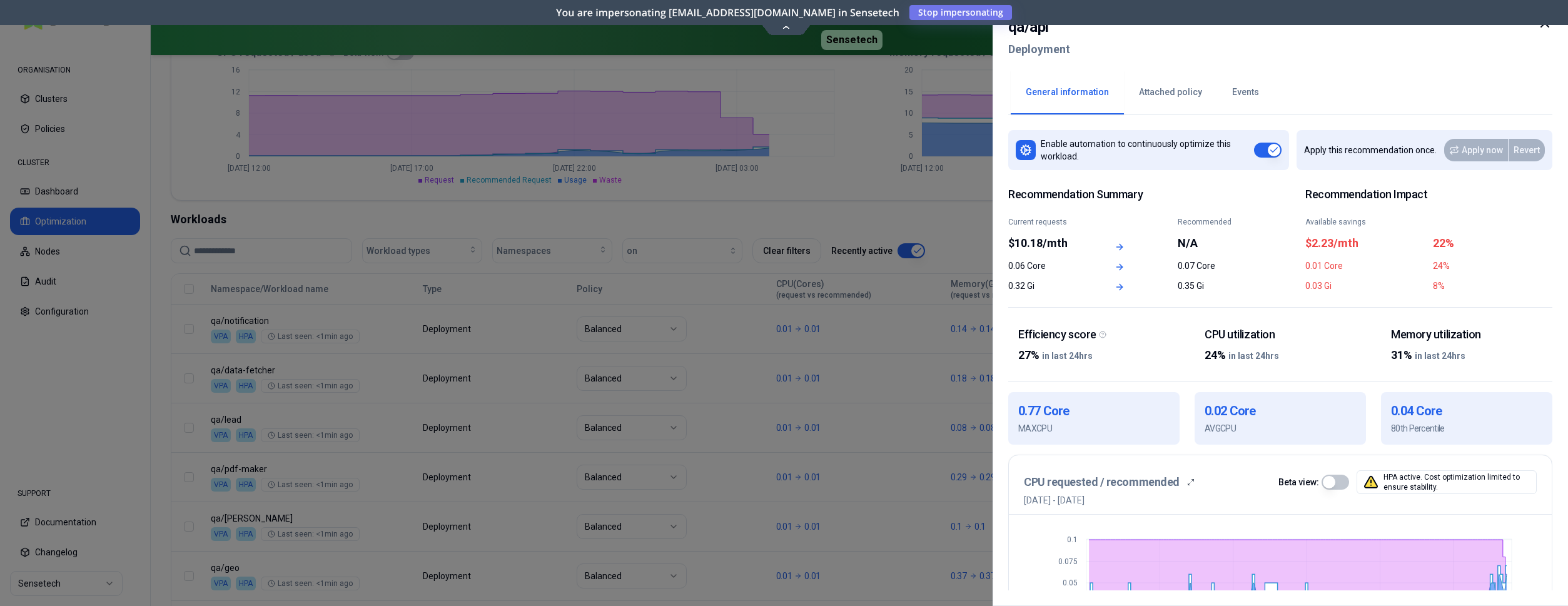
click at [846, 190] on div at bounding box center [784, 303] width 1568 height 606
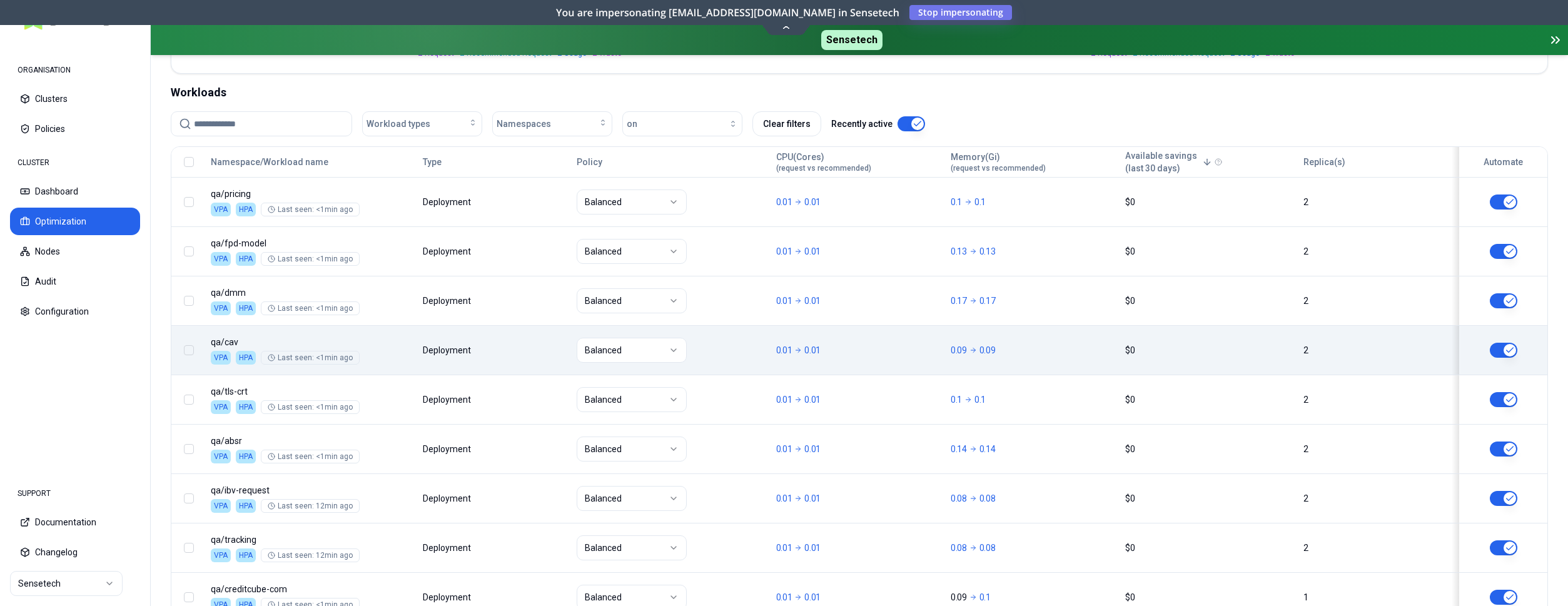
scroll to position [628, 0]
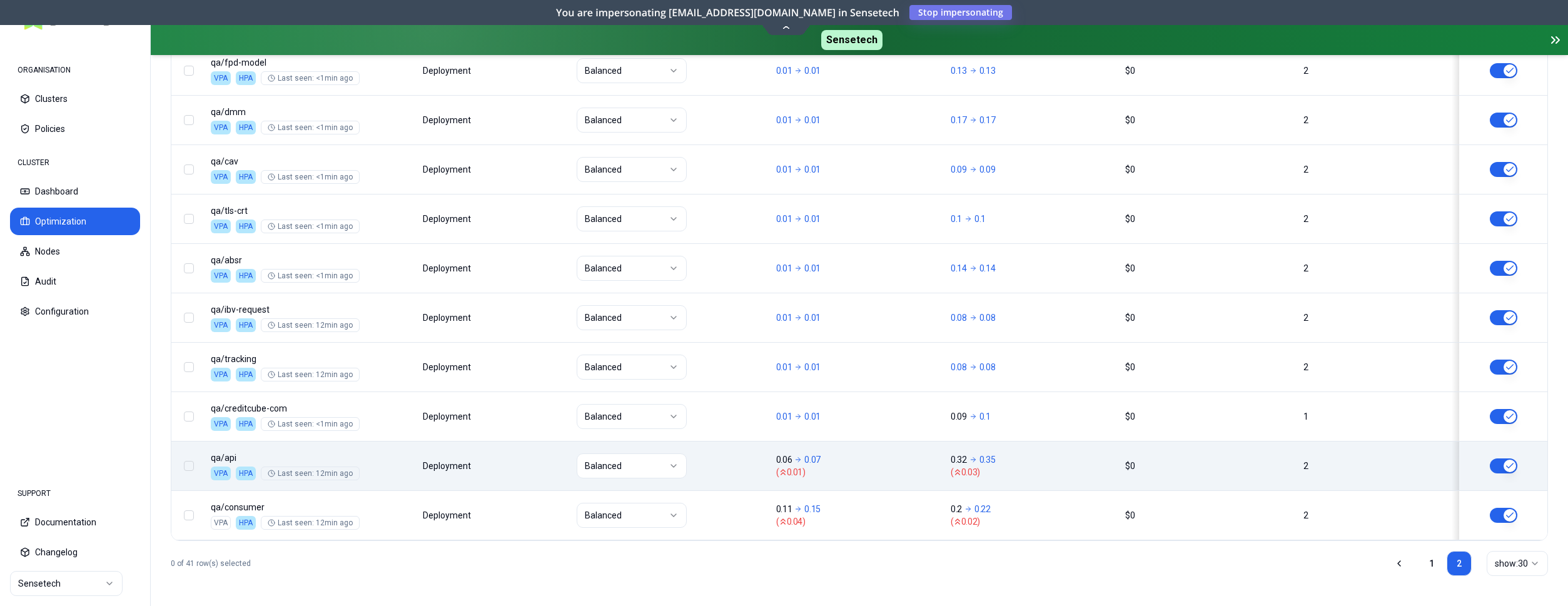
click at [730, 474] on div "Balanced" at bounding box center [670, 466] width 189 height 25
click at [741, 465] on div "Balanced" at bounding box center [670, 466] width 189 height 25
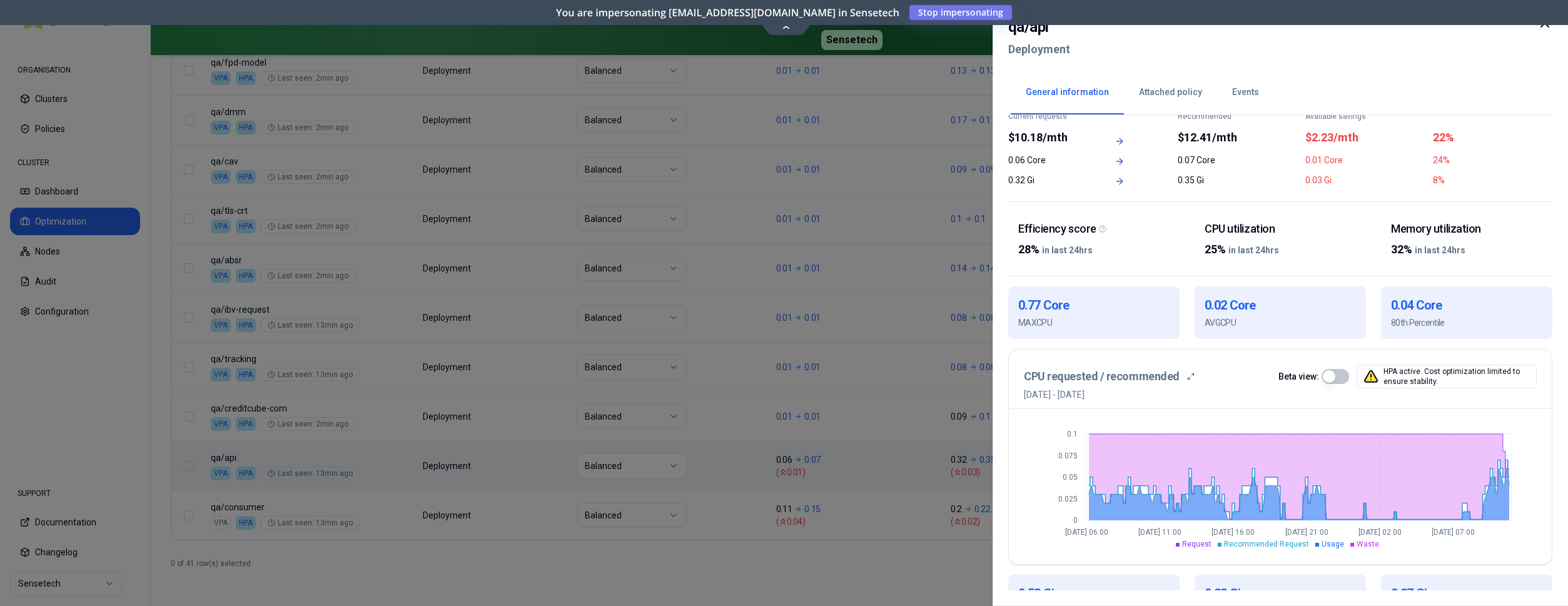
scroll to position [128, 0]
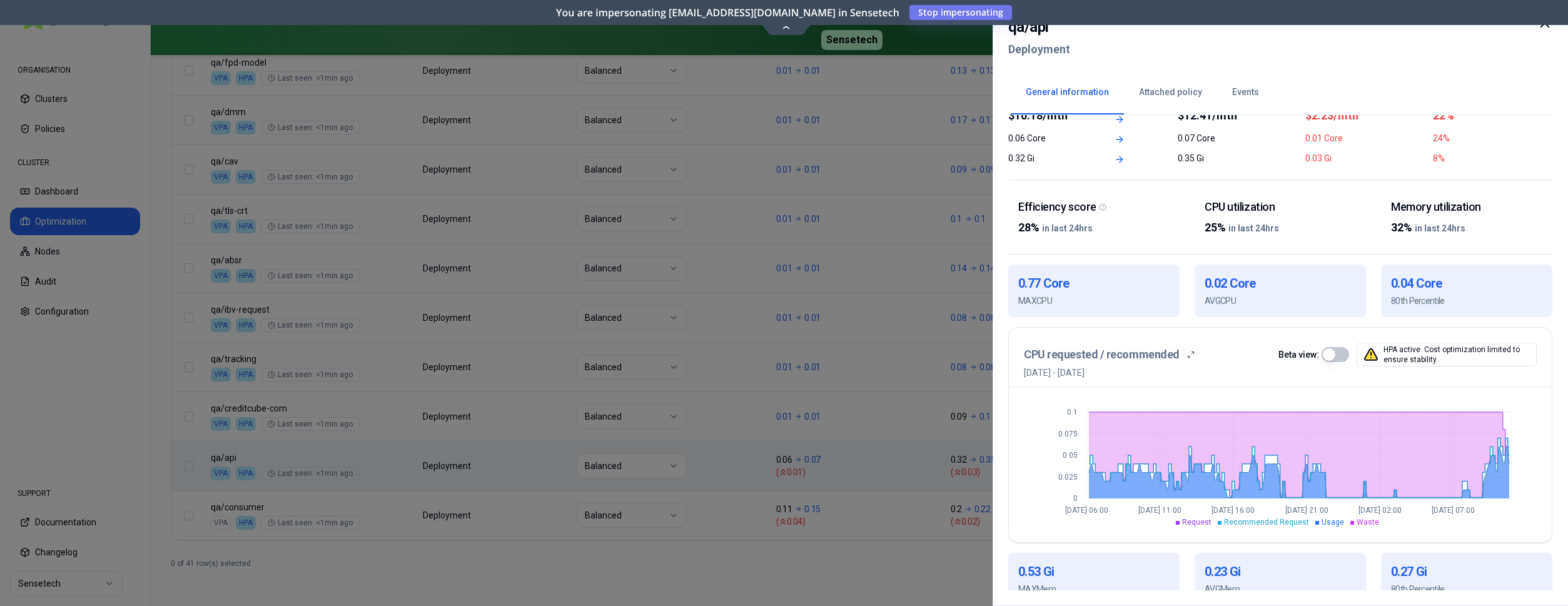
click at [1331, 356] on button "button" at bounding box center [1336, 355] width 28 height 15
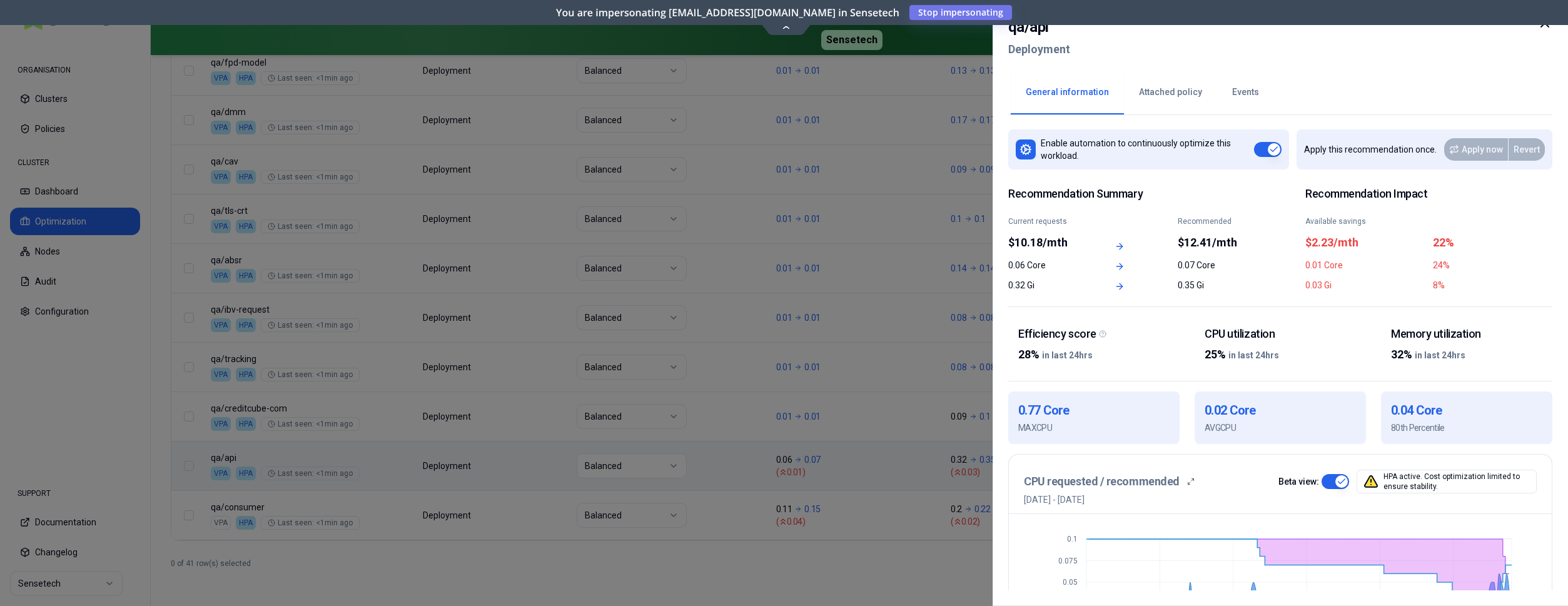
scroll to position [0, 0]
click at [931, 146] on div at bounding box center [784, 303] width 1568 height 606
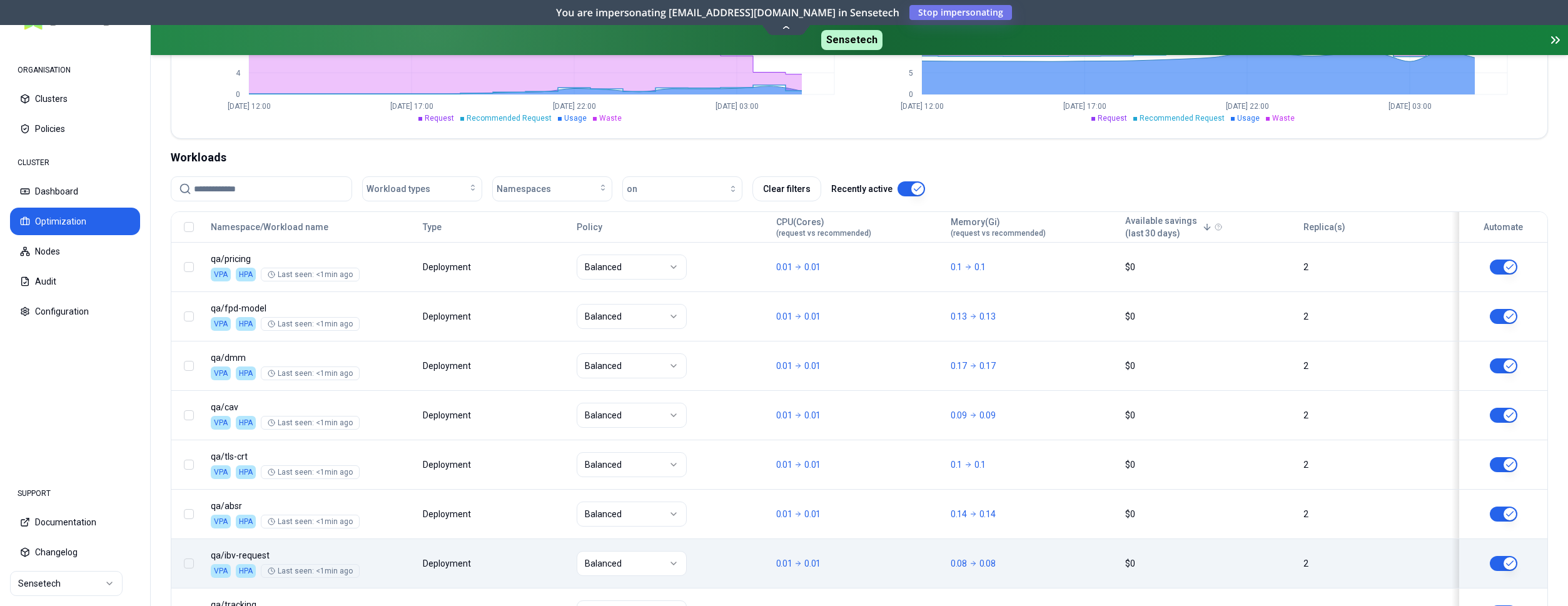
scroll to position [245, 0]
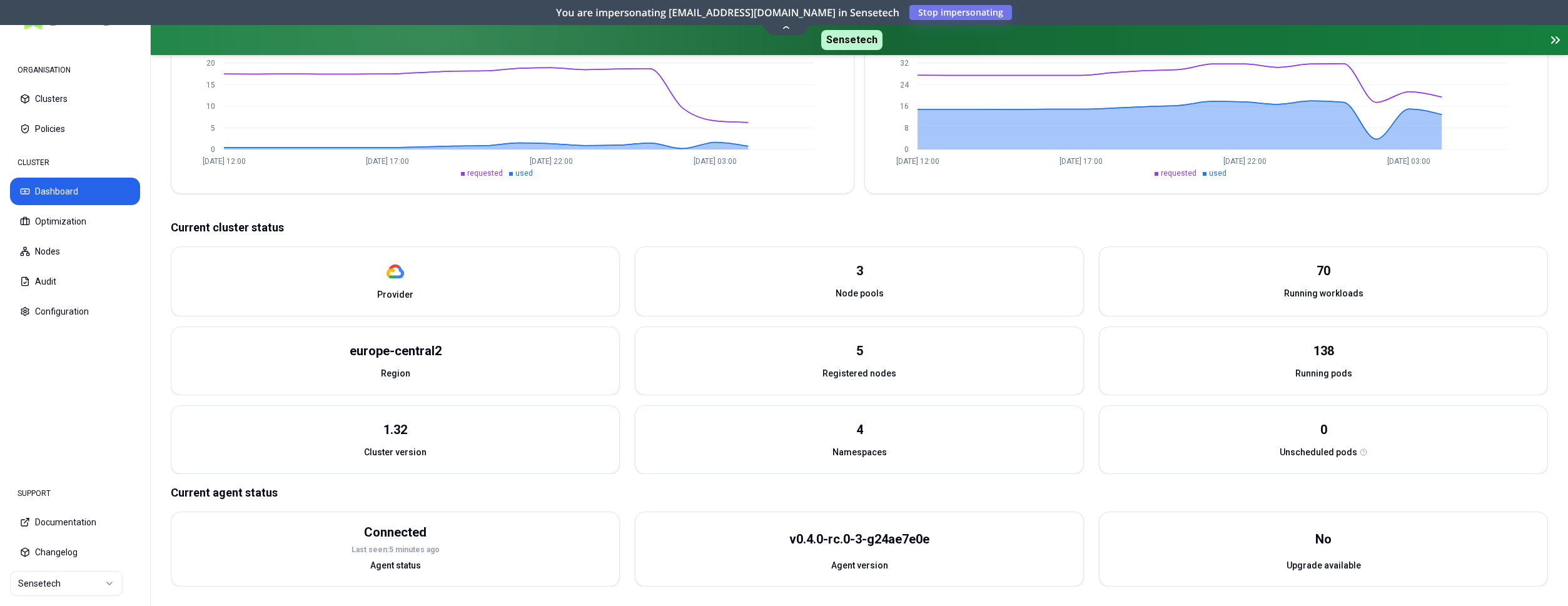
scroll to position [368, 0]
click at [69, 249] on button "Nodes" at bounding box center [75, 252] width 130 height 28
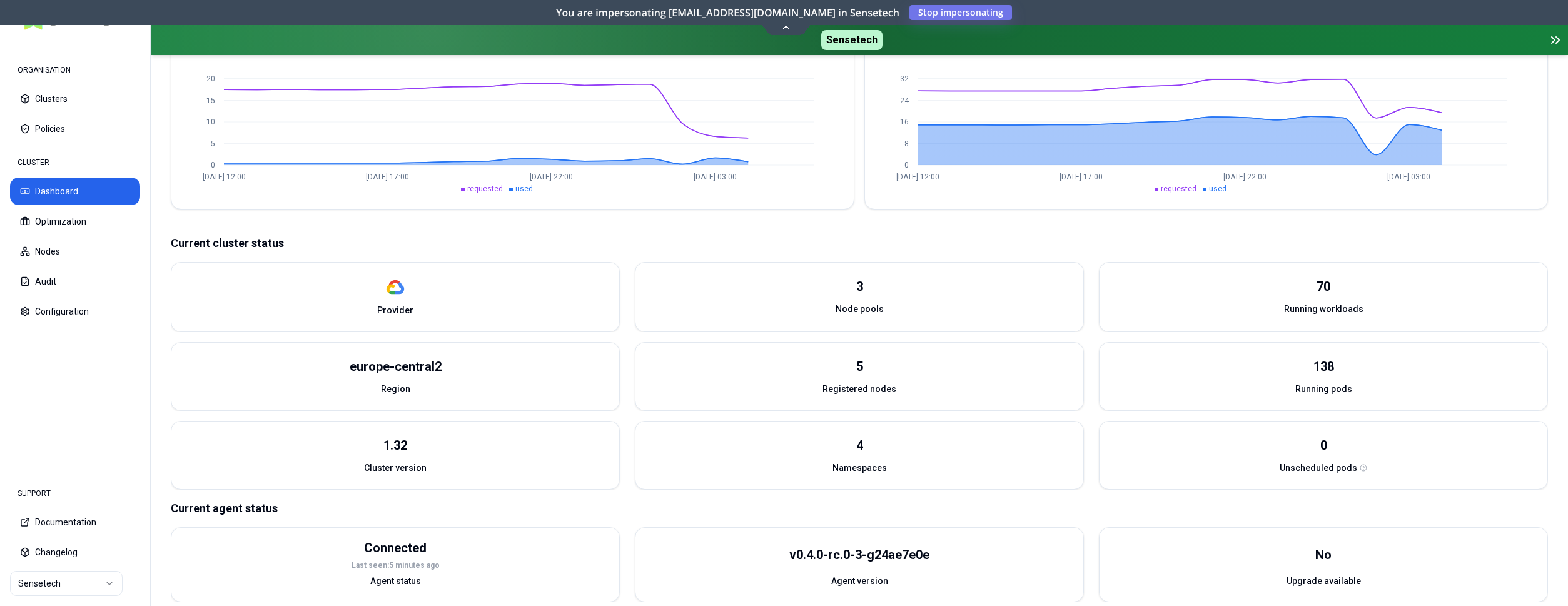
scroll to position [368, 0]
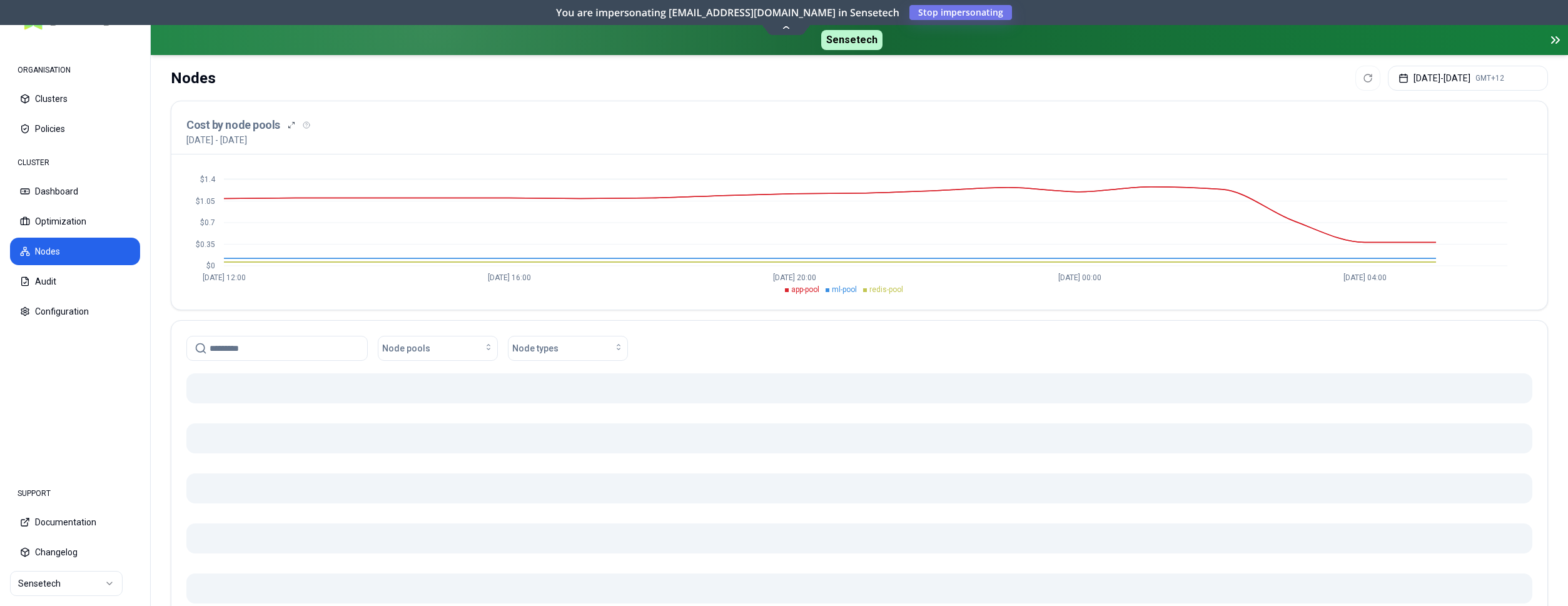
scroll to position [62, 0]
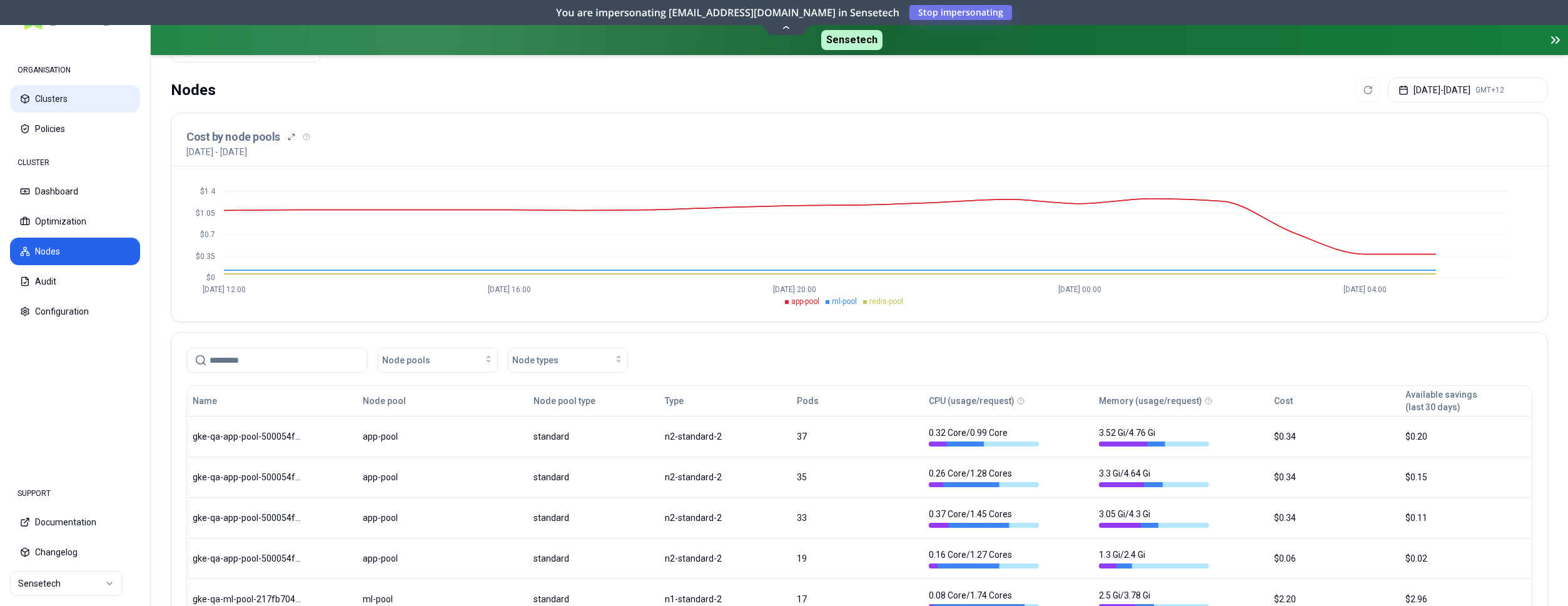
click at [48, 90] on button "Clusters" at bounding box center [75, 99] width 130 height 28
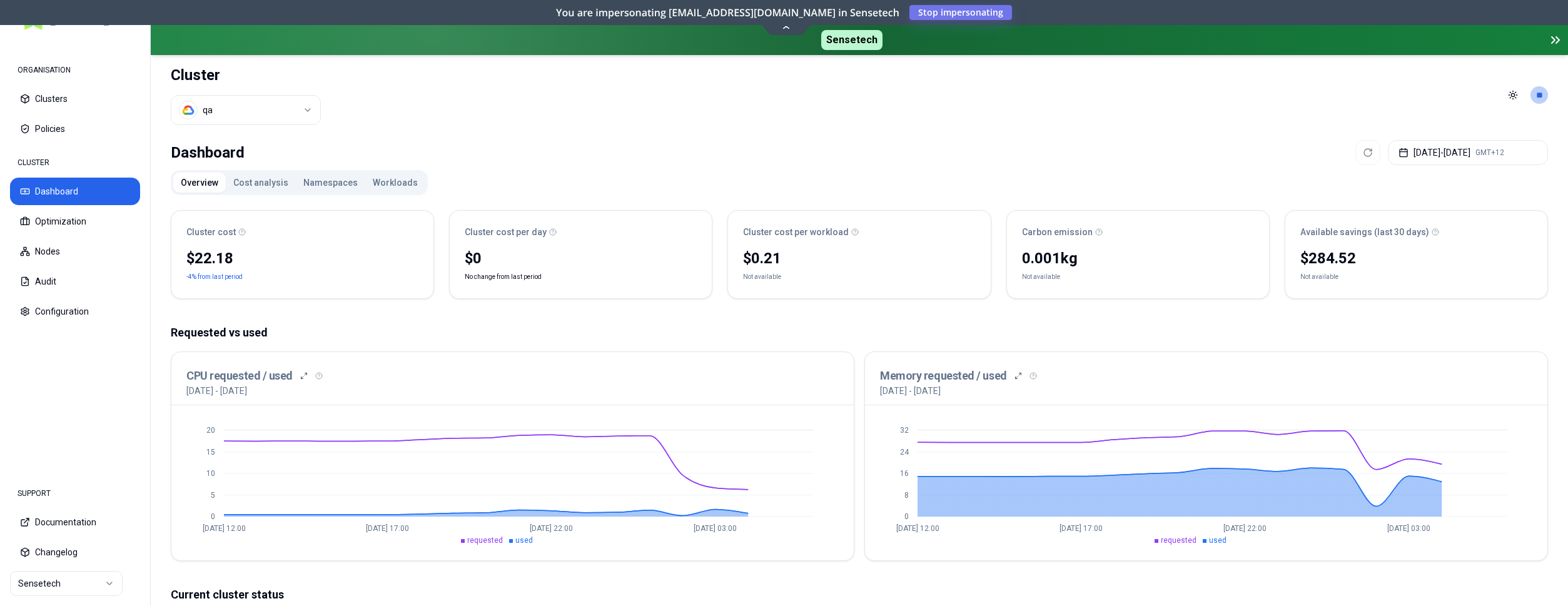
click at [395, 183] on button "Workloads" at bounding box center [396, 182] width 60 height 20
